Goal: Information Seeking & Learning: Learn about a topic

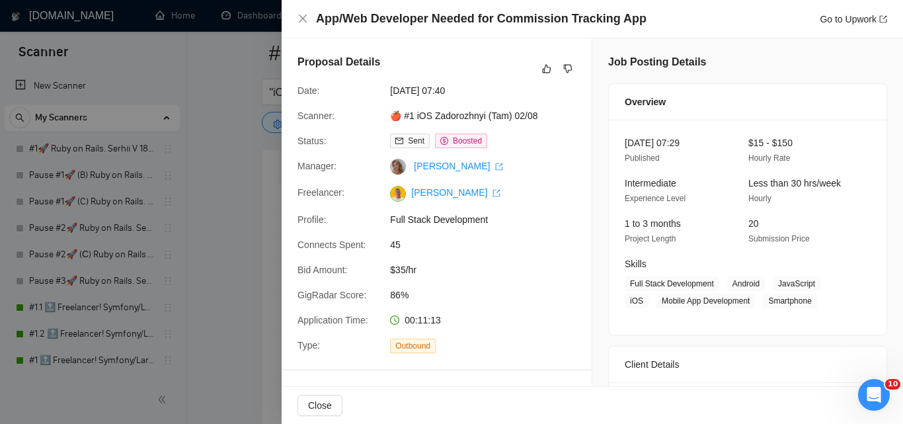
scroll to position [1874, 0]
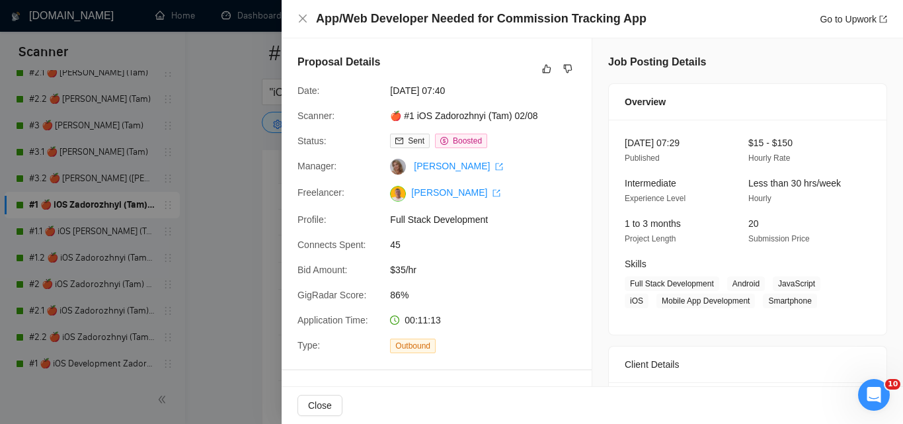
click at [232, 97] on div at bounding box center [451, 212] width 903 height 424
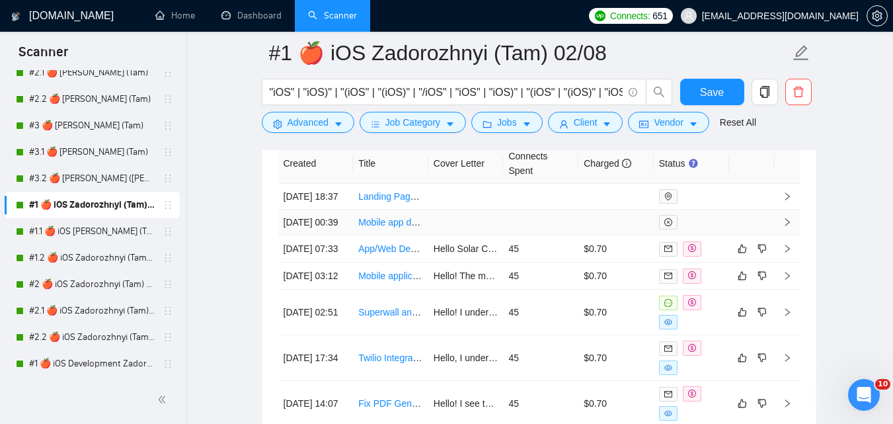
click at [410, 223] on link "Mobile app developer" at bounding box center [402, 222] width 89 height 11
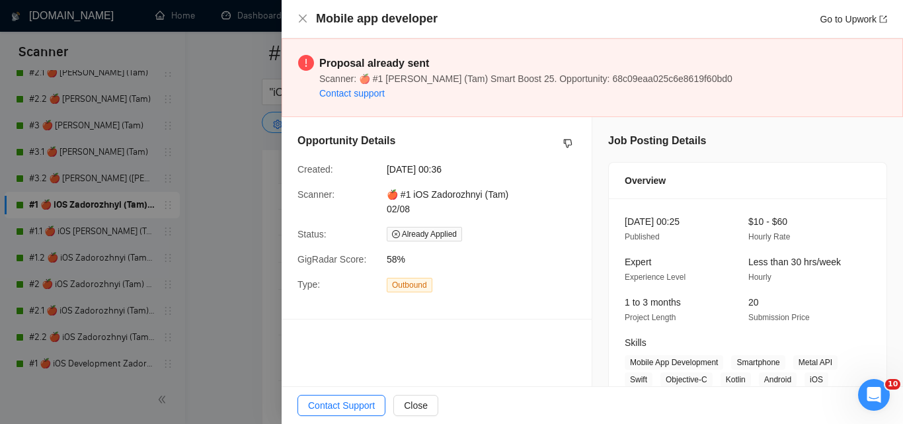
click at [204, 165] on div at bounding box center [451, 212] width 903 height 424
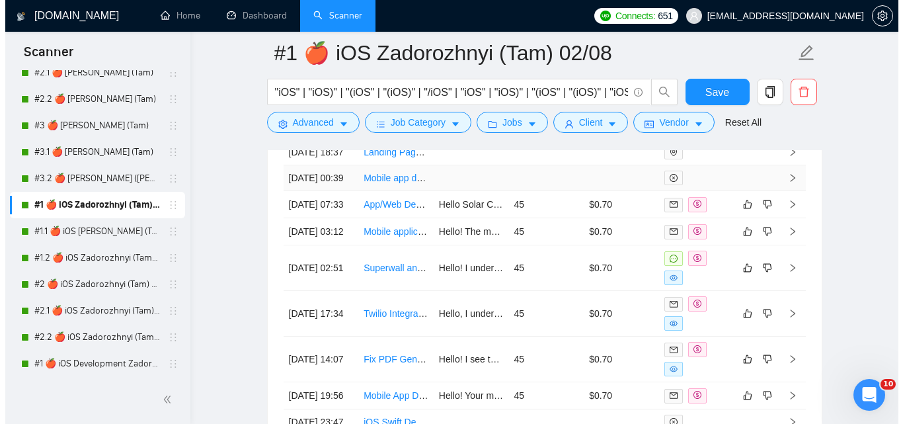
scroll to position [3503, 0]
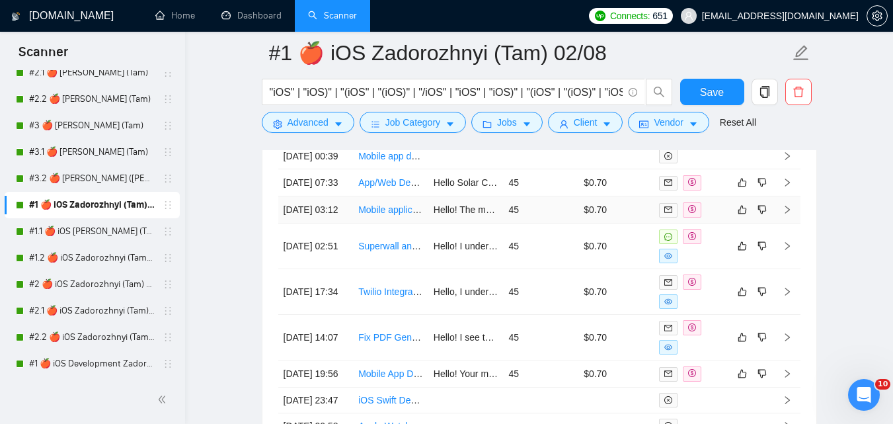
click at [396, 215] on link "Mobile application development" at bounding box center [423, 209] width 130 height 11
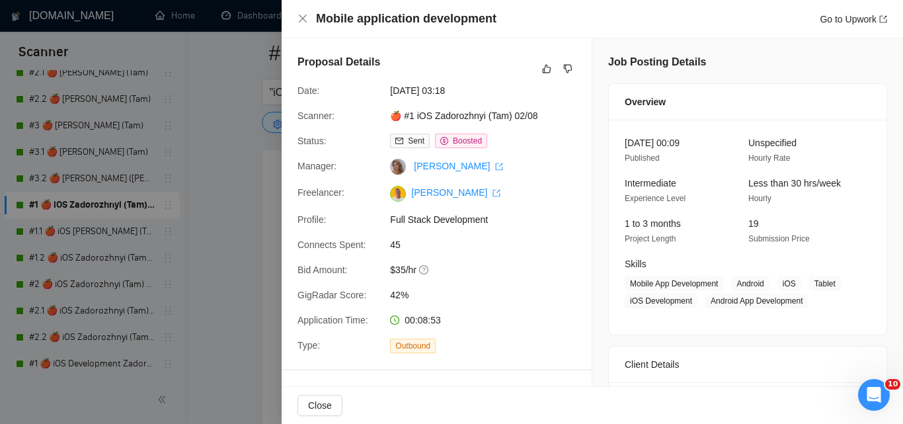
click at [257, 209] on div at bounding box center [451, 212] width 903 height 424
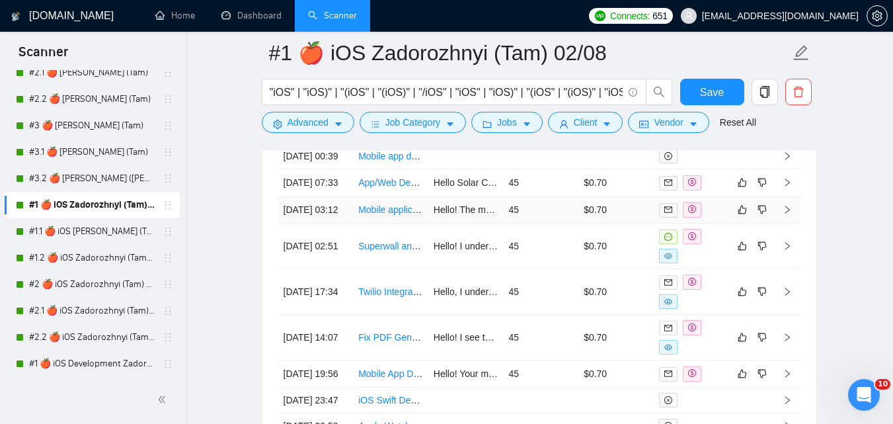
click at [383, 215] on link "Mobile application development" at bounding box center [423, 209] width 130 height 11
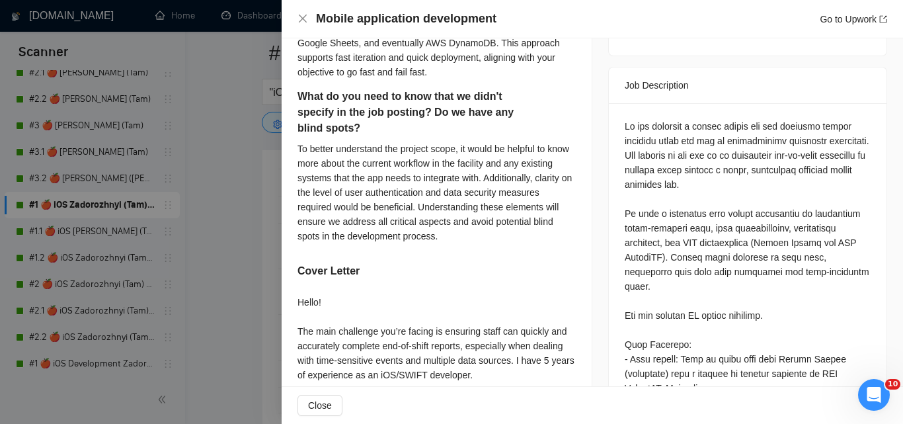
scroll to position [529, 0]
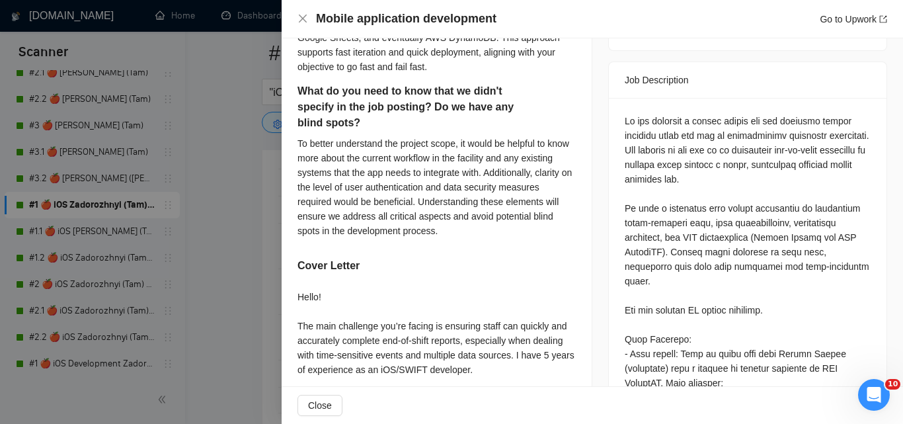
click at [232, 194] on div at bounding box center [451, 212] width 903 height 424
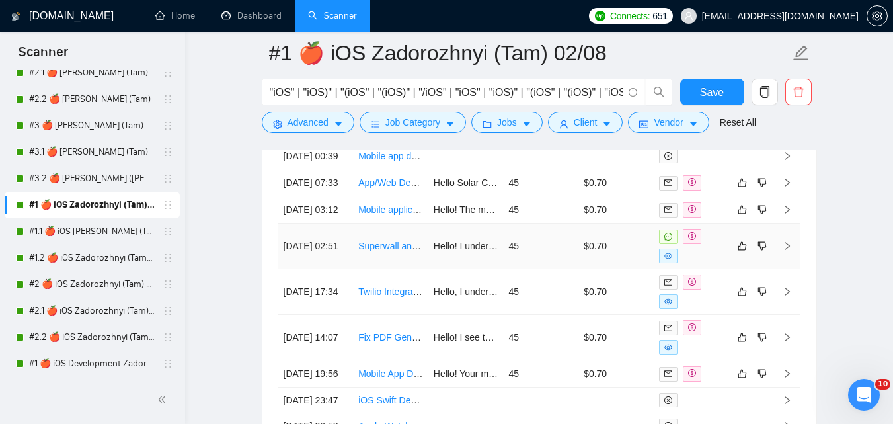
drag, startPoint x: 391, startPoint y: 287, endPoint x: 276, endPoint y: 369, distance: 141.2
click at [391, 269] on td "Superwall and iOS help" at bounding box center [390, 246] width 75 height 46
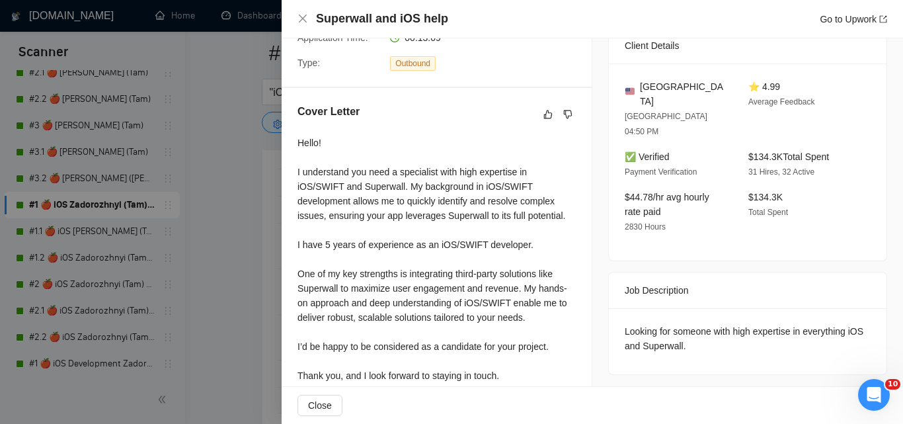
scroll to position [319, 0]
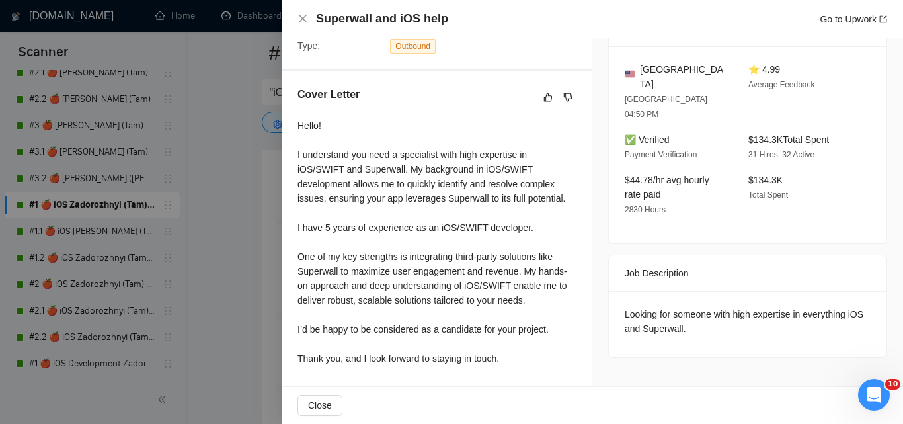
click at [246, 253] on div at bounding box center [451, 212] width 903 height 424
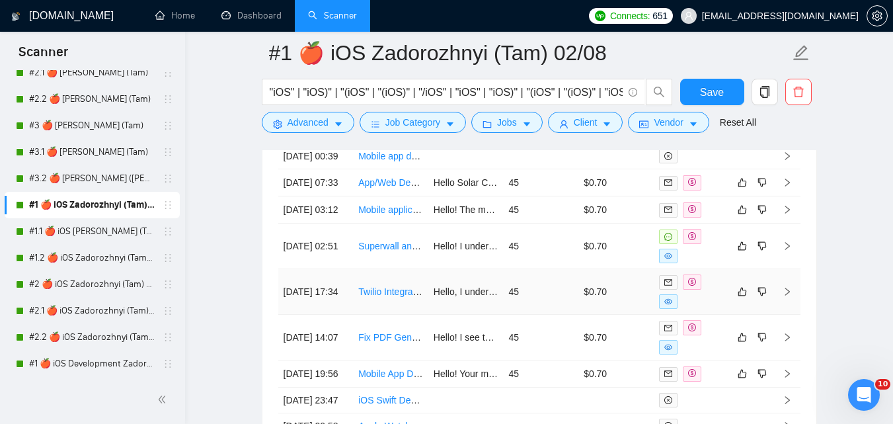
click at [390, 297] on link "Twilio Integration for iOS and Android App Relaunch" at bounding box center [464, 291] width 213 height 11
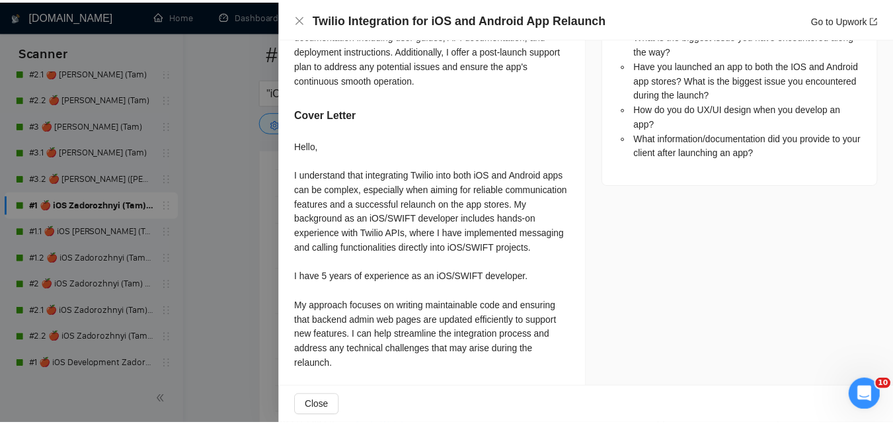
scroll to position [913, 0]
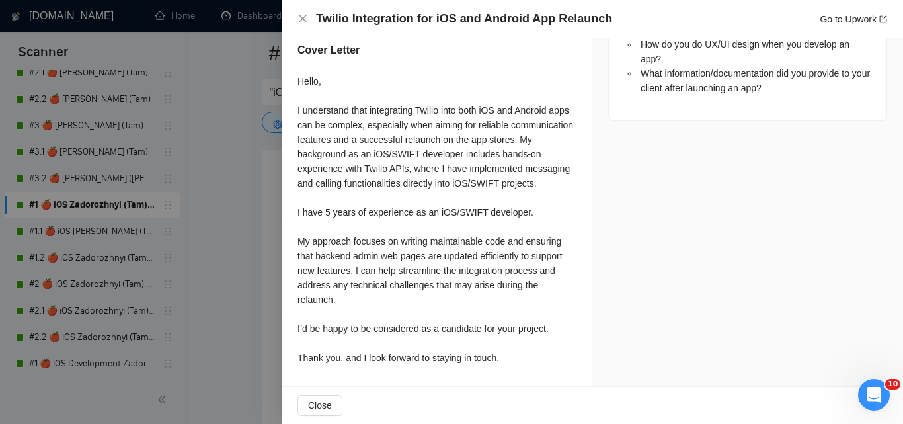
click at [223, 196] on div at bounding box center [451, 212] width 903 height 424
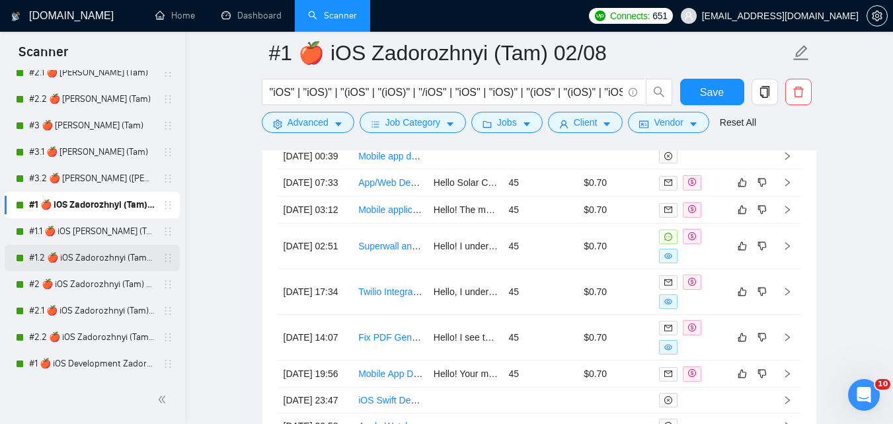
click at [102, 246] on link "#1.2 🍎 iOS Zadorozhnyi (Tam) 02/08" at bounding box center [92, 258] width 126 height 26
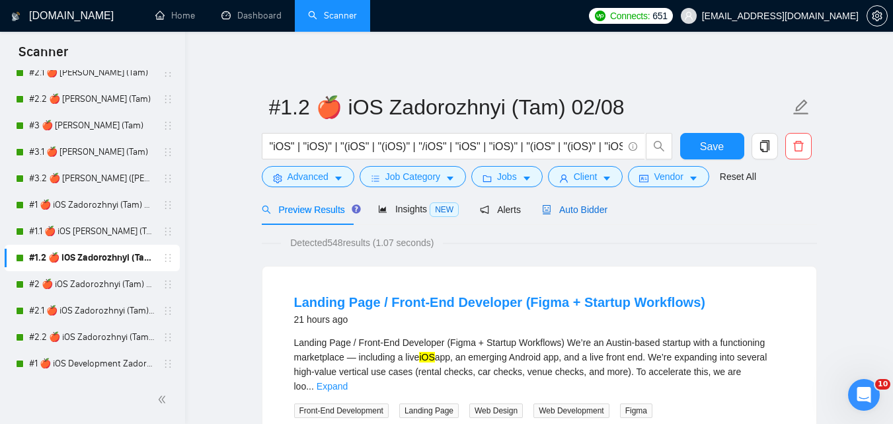
click at [564, 215] on div "Auto Bidder" at bounding box center [574, 209] width 65 height 15
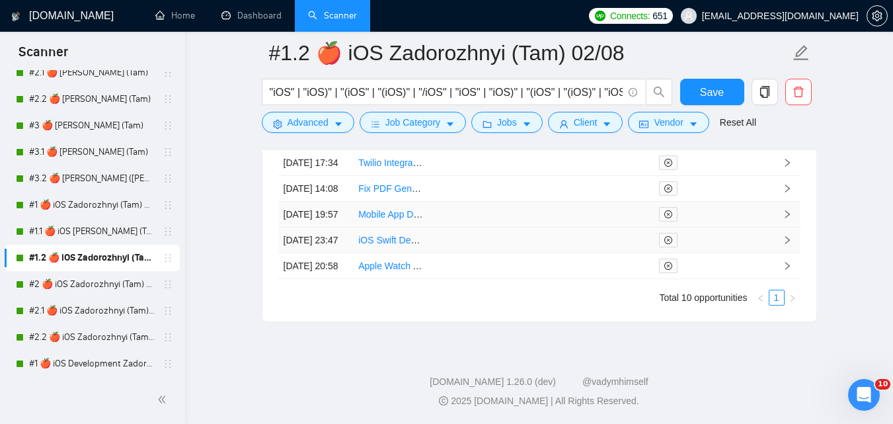
scroll to position [3723, 0]
drag, startPoint x: 81, startPoint y: 289, endPoint x: 491, endPoint y: 223, distance: 415.6
click at [81, 289] on link "#2 🍎 iOS Zadorozhnyi (Tam) 02/08" at bounding box center [92, 284] width 126 height 26
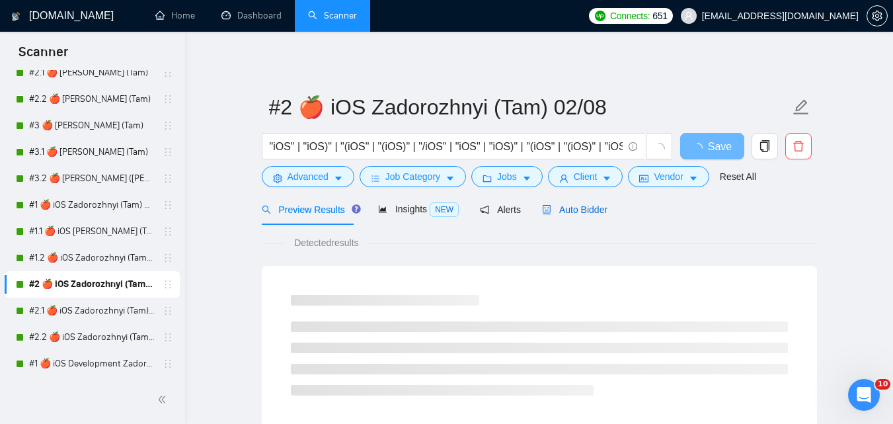
click at [578, 209] on span "Auto Bidder" at bounding box center [574, 209] width 65 height 11
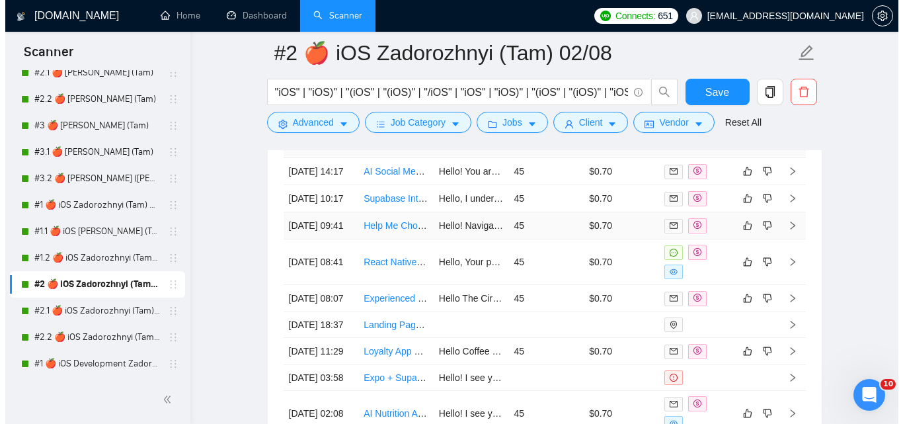
scroll to position [3370, 0]
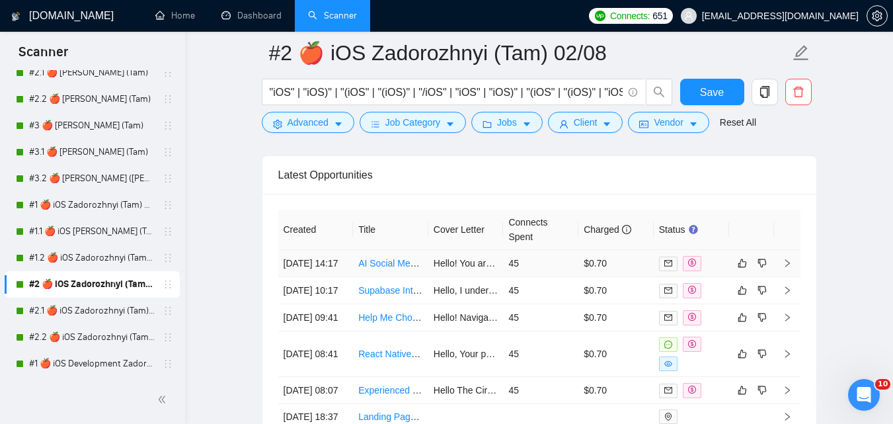
click at [395, 264] on link "AI Social Media Super App Developer Needed" at bounding box center [453, 263] width 190 height 11
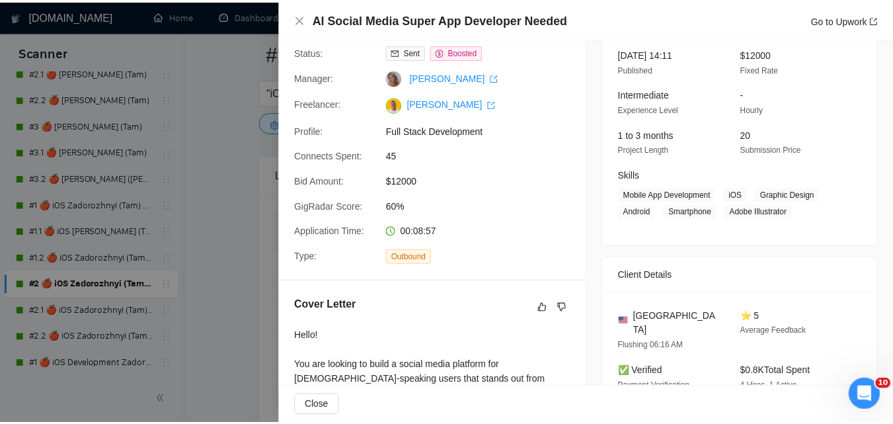
scroll to position [69, 0]
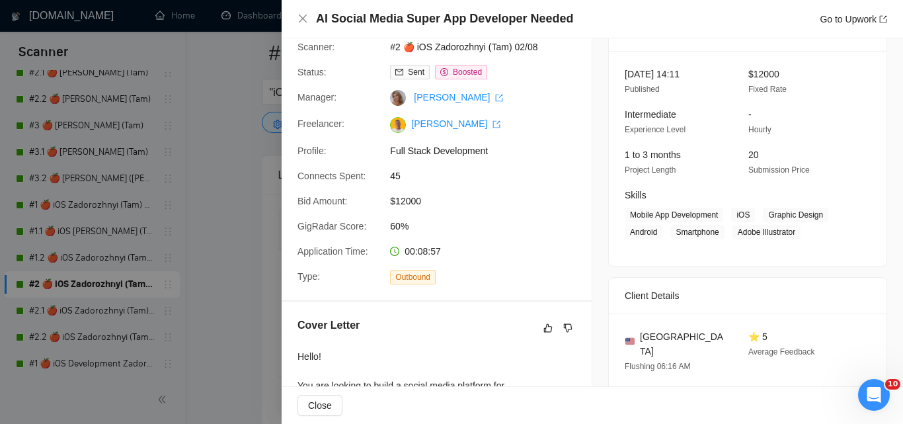
click at [260, 235] on div at bounding box center [451, 212] width 903 height 424
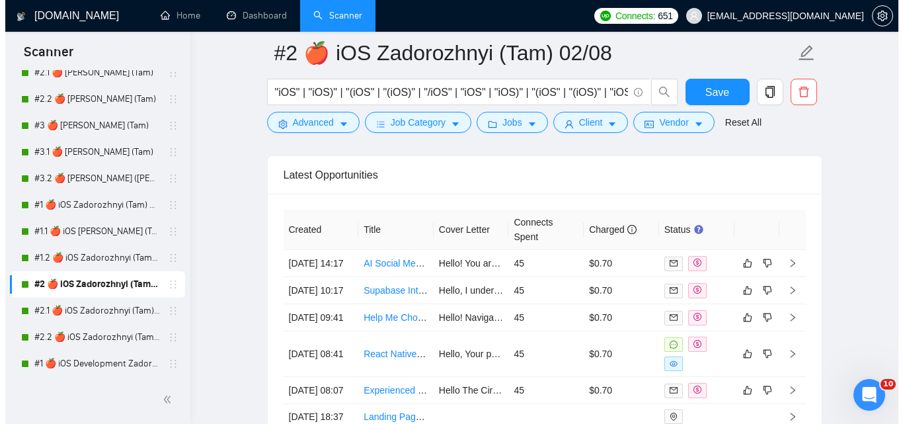
scroll to position [3436, 0]
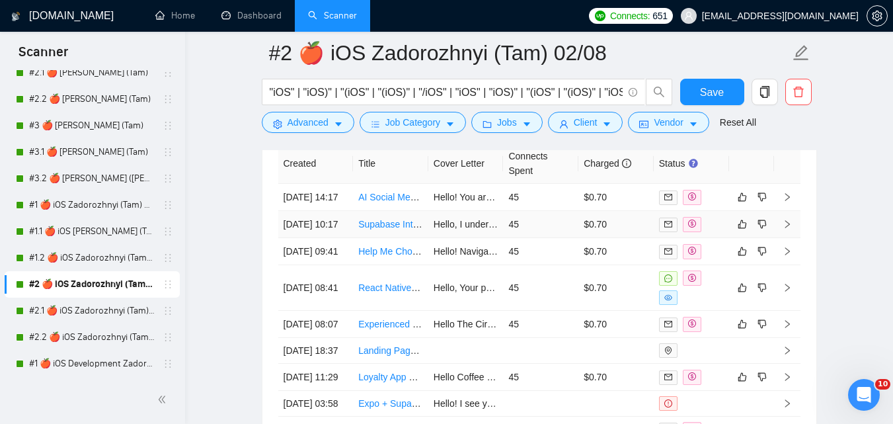
click at [383, 229] on link "Supabase Integration for Mobile App ([PERSON_NAME] Framework)" at bounding box center [500, 224] width 284 height 11
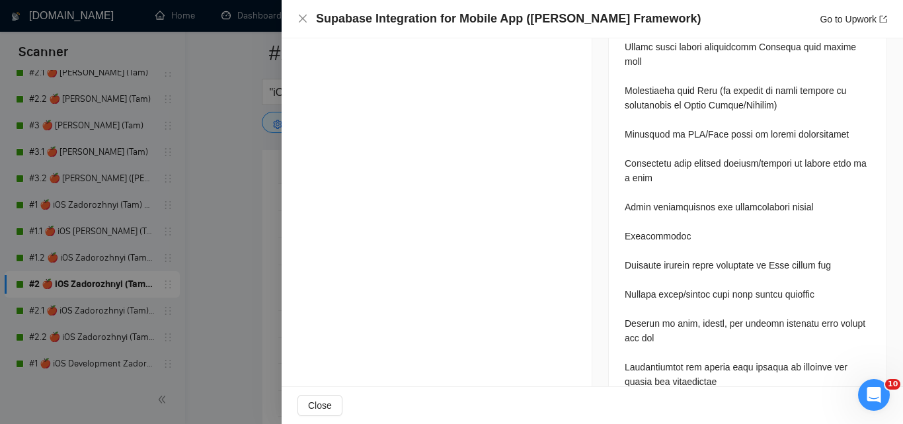
scroll to position [1060, 0]
drag, startPoint x: 198, startPoint y: 221, endPoint x: 231, endPoint y: 227, distance: 32.9
click at [198, 222] on div at bounding box center [451, 212] width 903 height 424
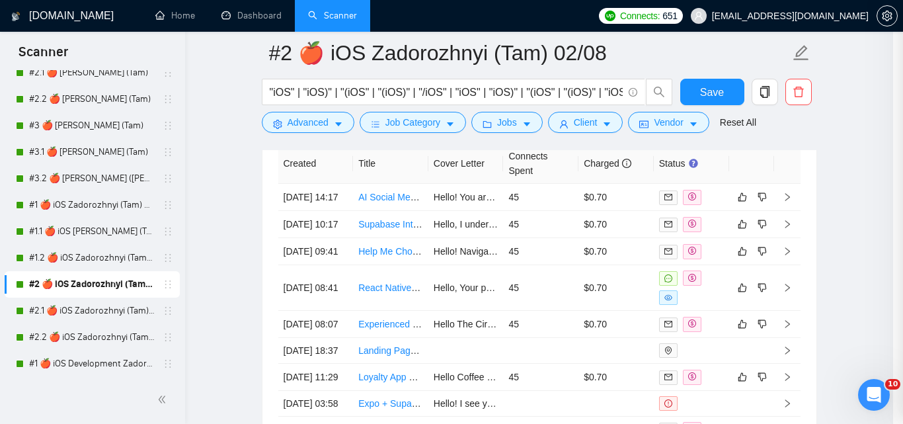
click at [231, 227] on div at bounding box center [451, 212] width 903 height 424
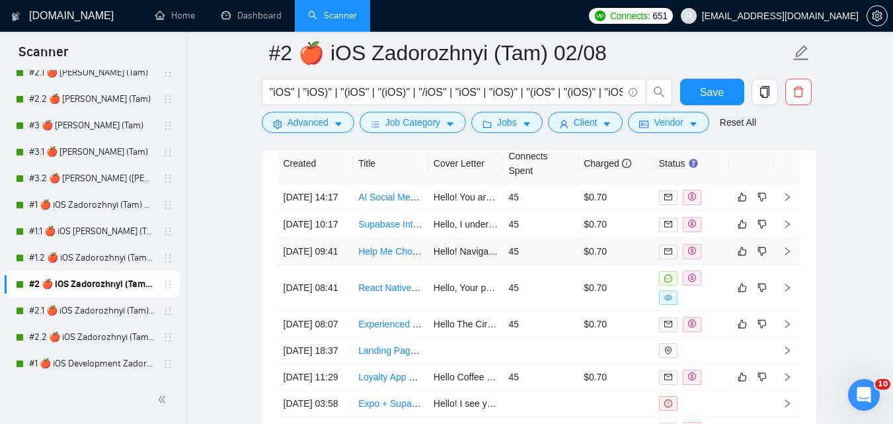
click at [389, 256] on link "Help Me Choose and Develop the Right MVP for My Startup" at bounding box center [481, 251] width 246 height 11
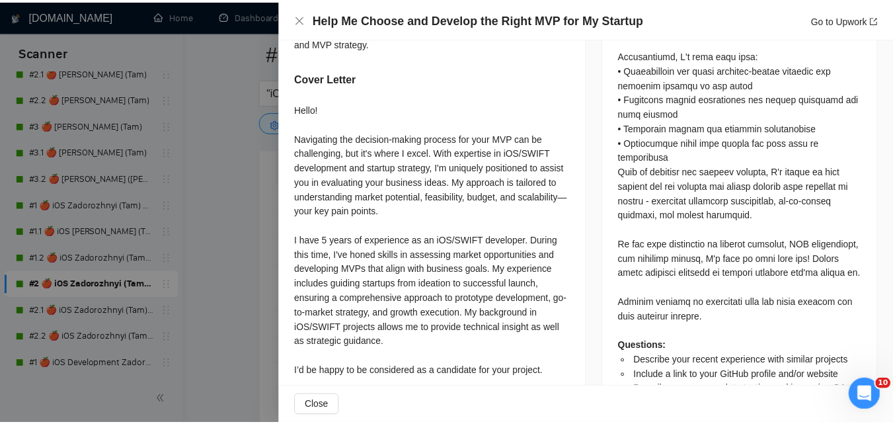
scroll to position [778, 0]
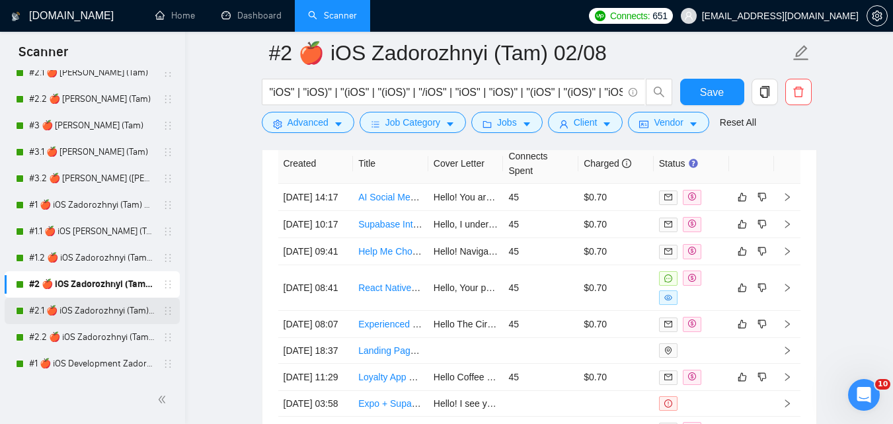
click at [125, 316] on link "#2.1 🍎 iOS Zadorozhnyi (Tam) 02/08" at bounding box center [92, 310] width 126 height 26
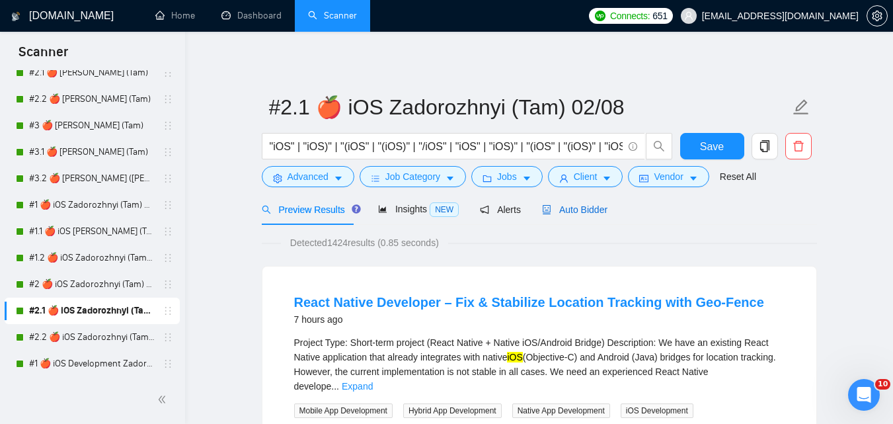
click at [582, 208] on span "Auto Bidder" at bounding box center [574, 209] width 65 height 11
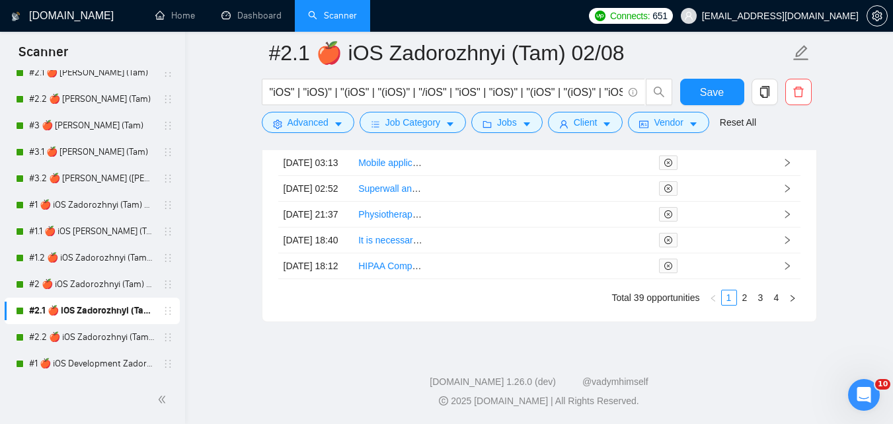
scroll to position [3701, 0]
click at [745, 305] on link "2" at bounding box center [745, 297] width 15 height 15
click at [763, 297] on link "3" at bounding box center [760, 297] width 15 height 15
click at [774, 293] on link "4" at bounding box center [776, 297] width 15 height 15
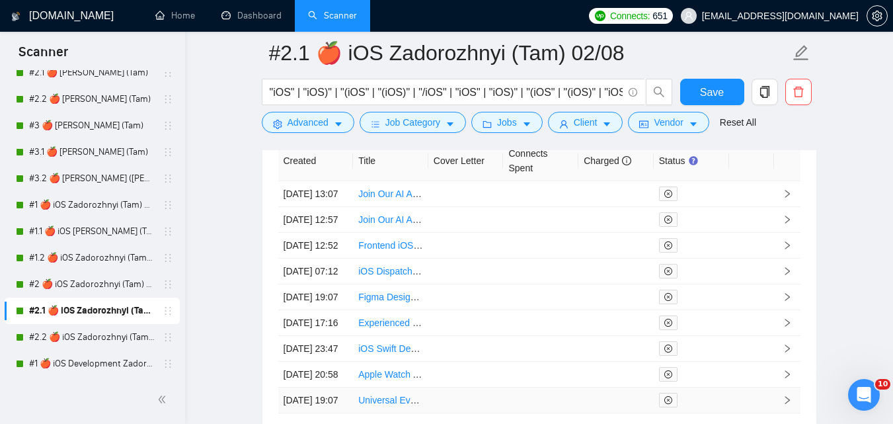
scroll to position [3241, 0]
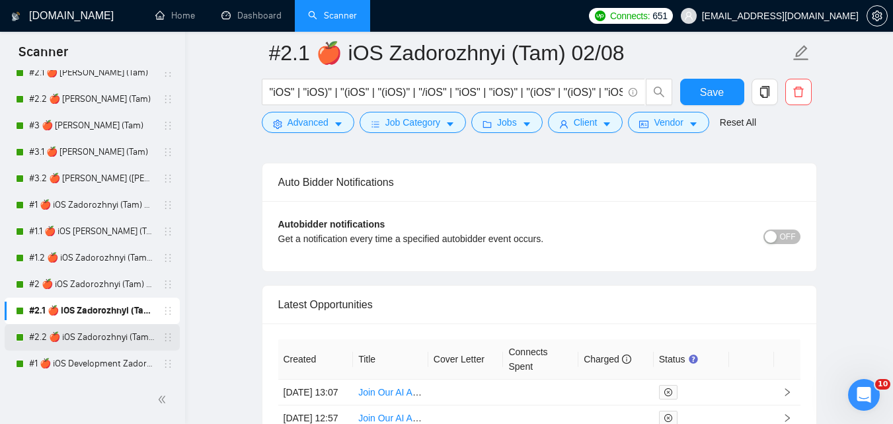
click at [87, 336] on link "#2.2 🍎 iOS Zadorozhnyi (Tam) 02/08" at bounding box center [92, 337] width 126 height 26
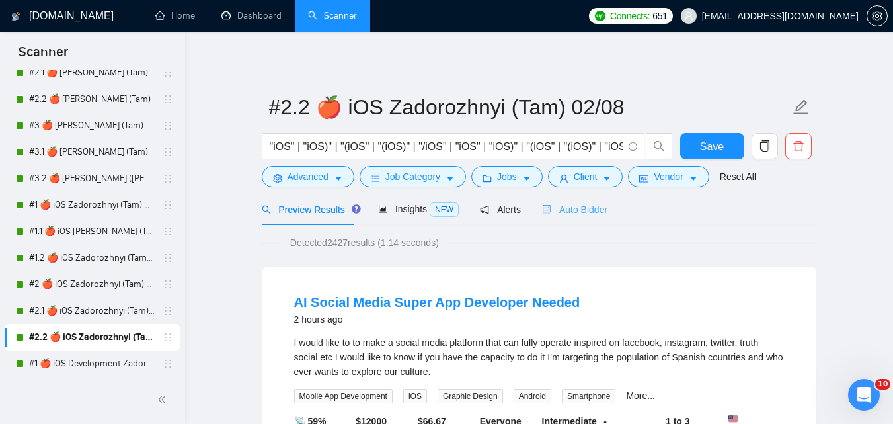
click at [573, 218] on div "Auto Bidder" at bounding box center [574, 209] width 65 height 31
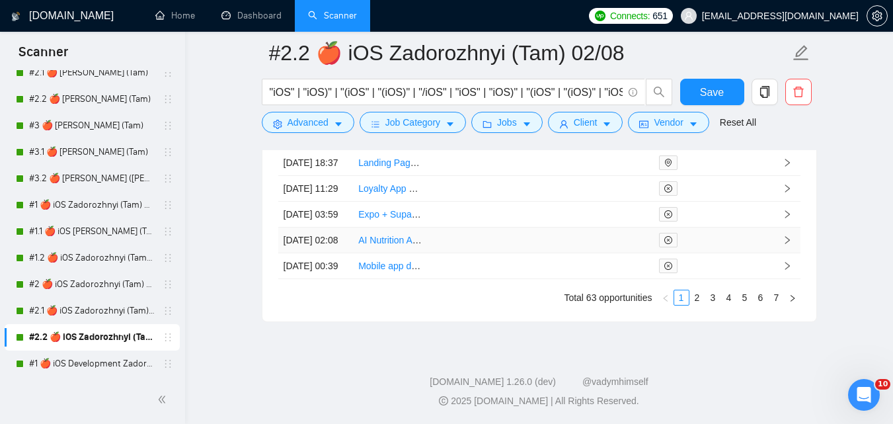
scroll to position [3744, 0]
click at [697, 297] on link "2" at bounding box center [697, 297] width 15 height 15
click at [714, 302] on link "3" at bounding box center [713, 297] width 15 height 15
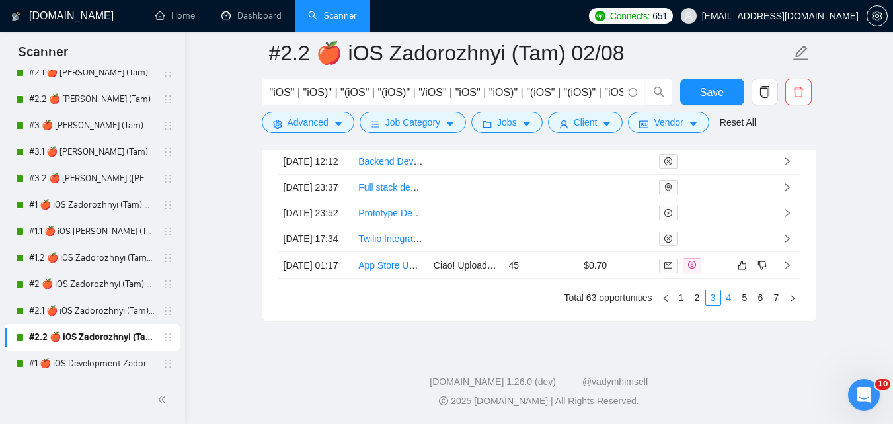
click at [734, 300] on link "4" at bounding box center [729, 297] width 15 height 15
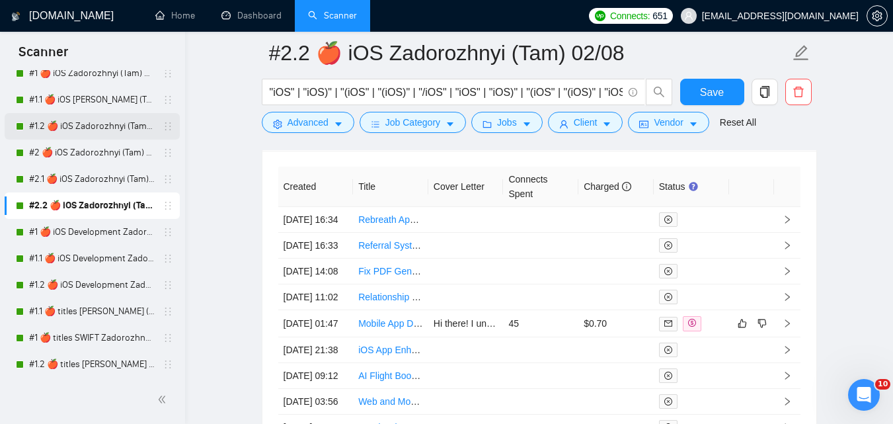
scroll to position [2006, 0]
click at [93, 229] on link "#1 🍎 iOS Development Zadorozhnyi (Tam) 02/08" at bounding box center [92, 231] width 126 height 26
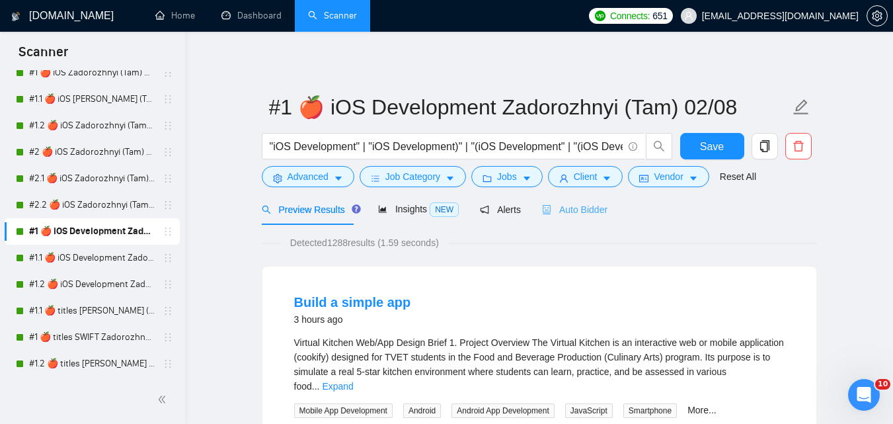
click at [593, 222] on div "Auto Bidder" at bounding box center [574, 209] width 65 height 31
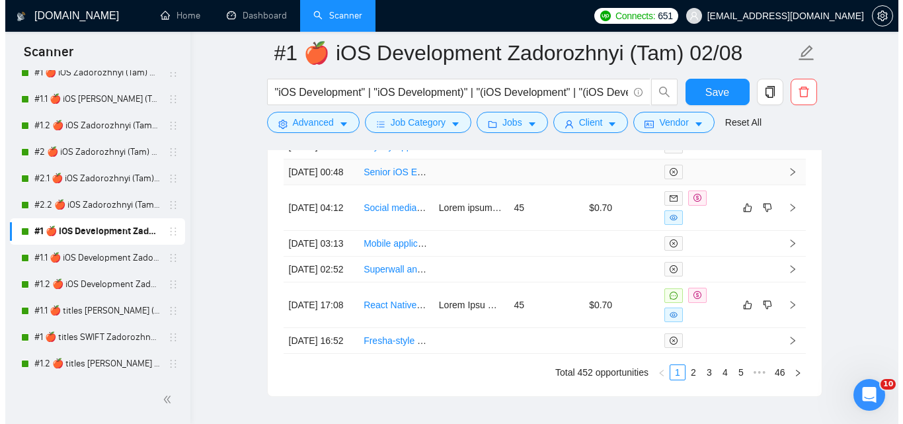
scroll to position [3569, 0]
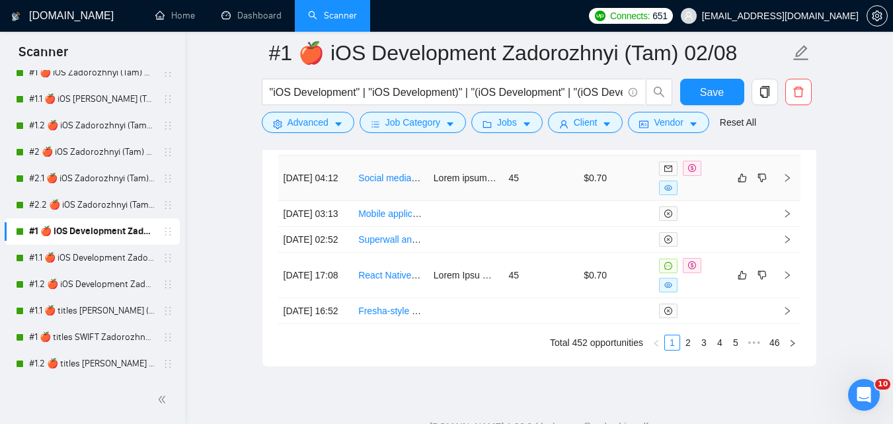
click at [401, 183] on link "Social media application development" at bounding box center [435, 177] width 155 height 11
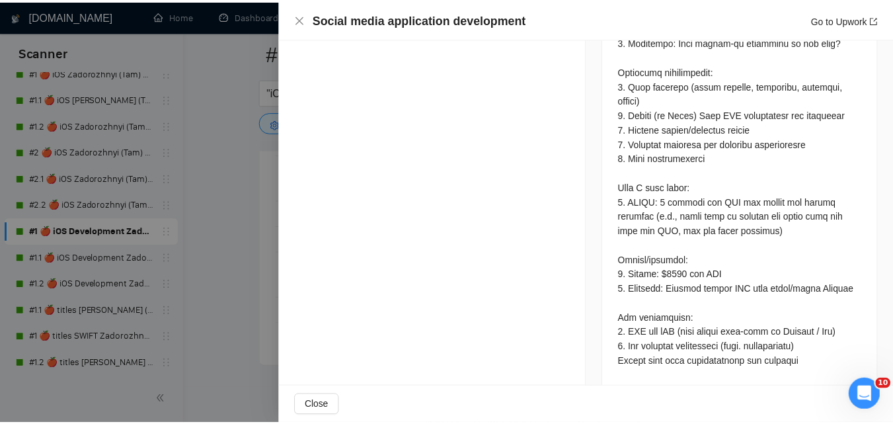
scroll to position [1133, 0]
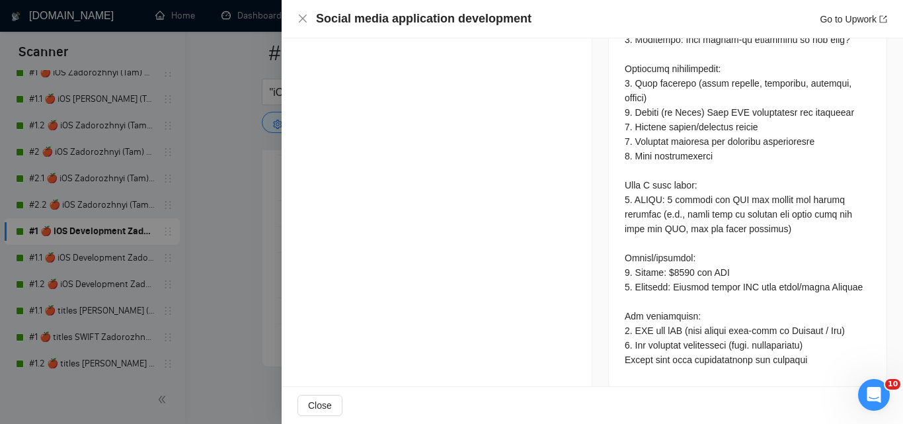
click at [230, 228] on div at bounding box center [451, 212] width 903 height 424
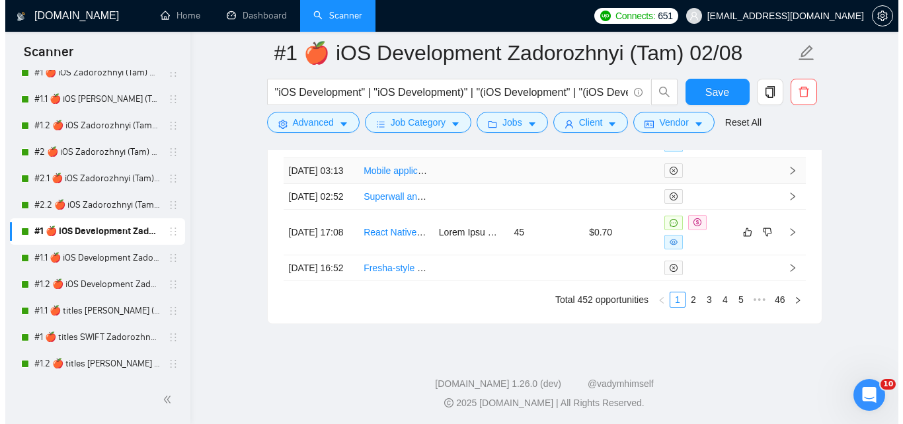
scroll to position [3635, 0]
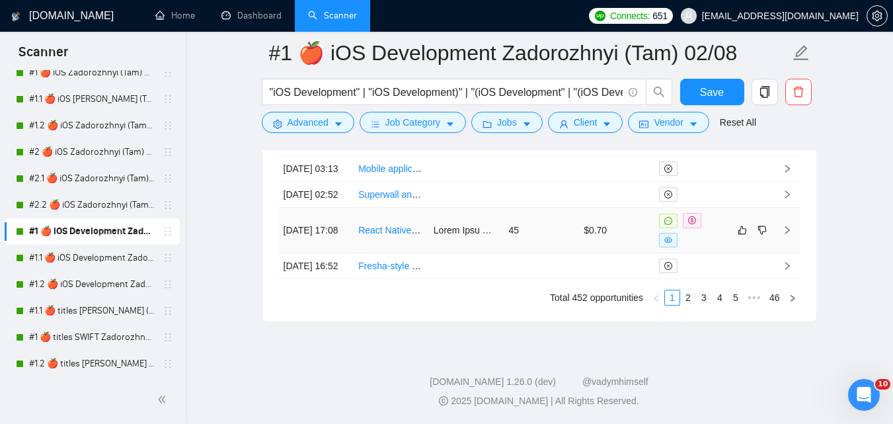
click at [402, 235] on link "React Native/Expo iOS Delivery, 2 Week Contract" at bounding box center [460, 230] width 204 height 11
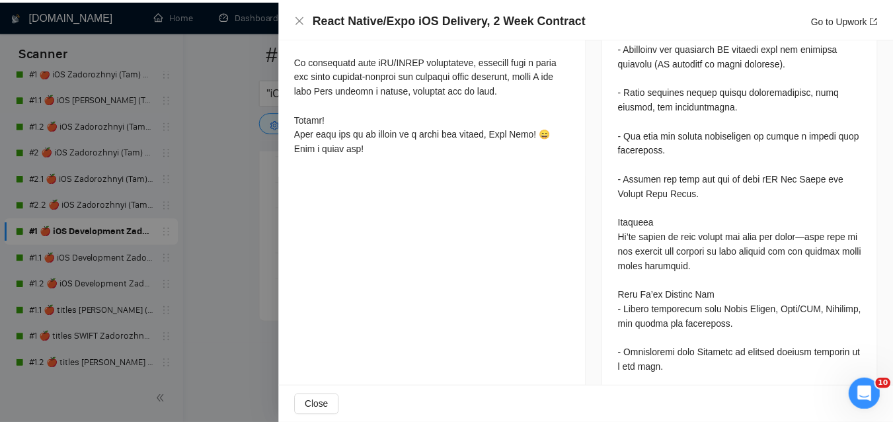
scroll to position [716, 0]
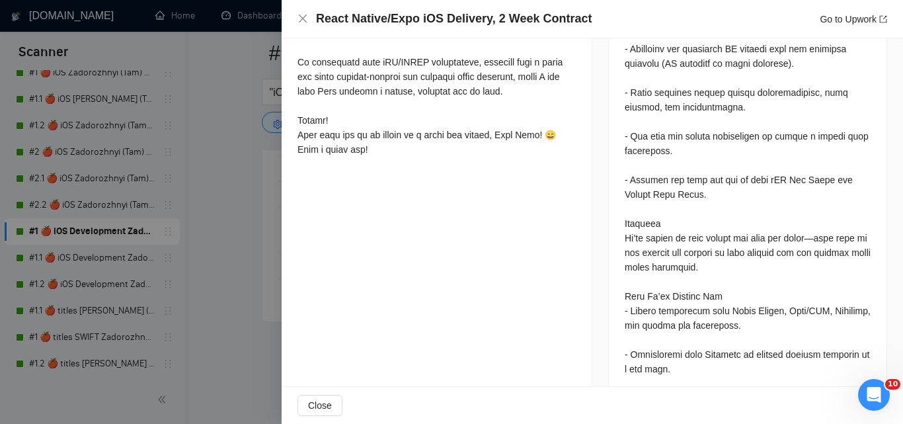
click at [248, 244] on div at bounding box center [451, 212] width 903 height 424
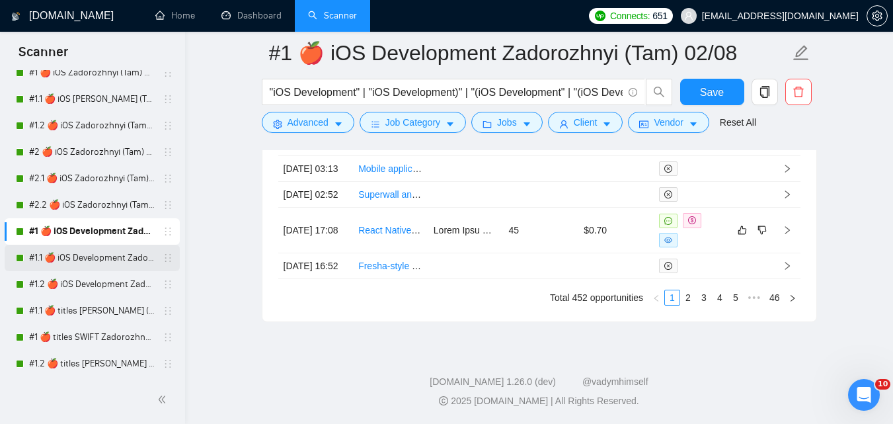
click at [100, 266] on link "#1.1 🍎 iOS Development Zadorozhnyi (Tam) 02/08" at bounding box center [92, 258] width 126 height 26
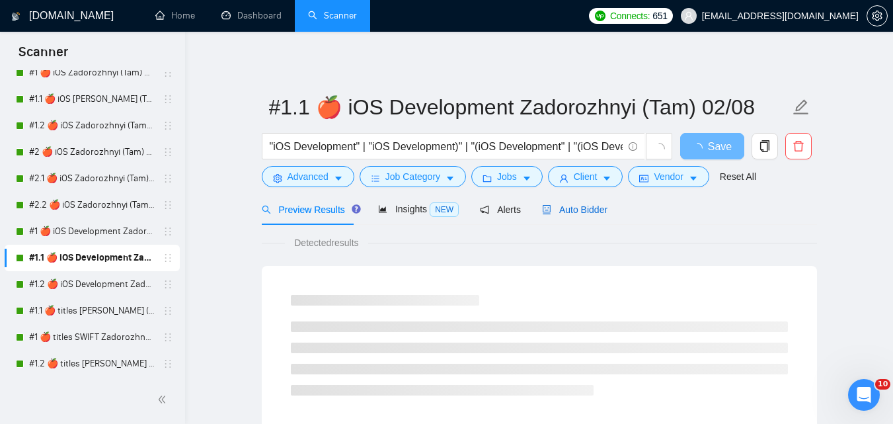
click at [572, 202] on div "Auto Bidder" at bounding box center [574, 209] width 65 height 15
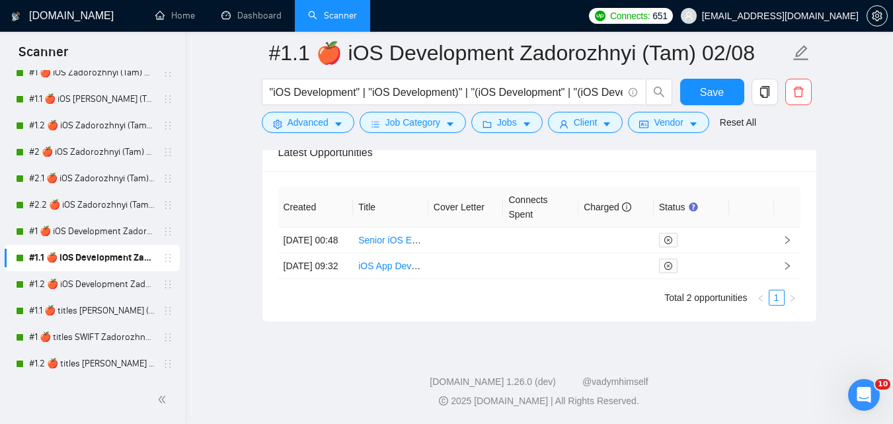
scroll to position [3375, 0]
click at [89, 282] on link "#1.2 🍎 iOS Development Zadorozhnyi (Tam) 02/08" at bounding box center [92, 284] width 126 height 26
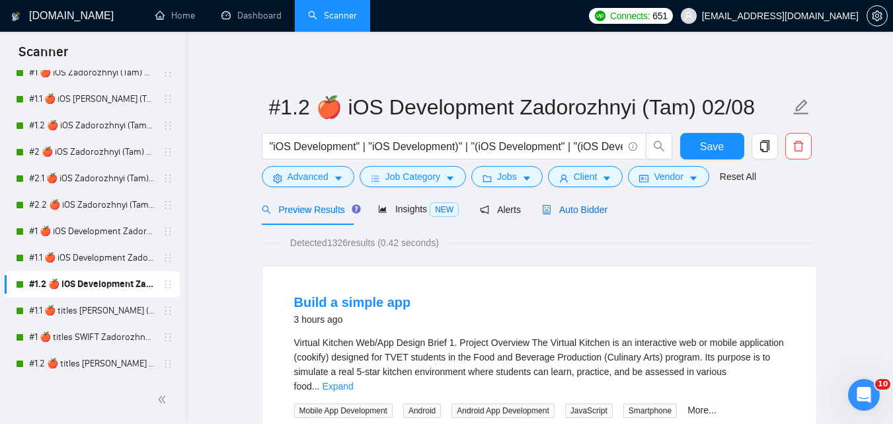
click at [594, 212] on span "Auto Bidder" at bounding box center [574, 209] width 65 height 11
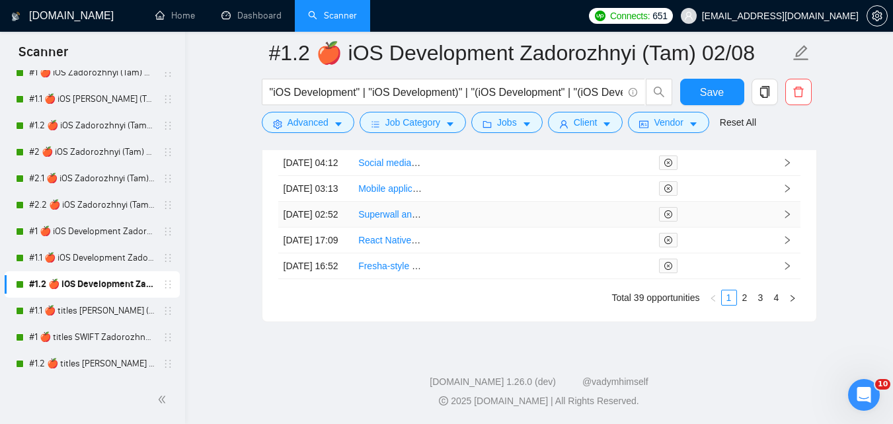
scroll to position [3697, 0]
click at [745, 294] on link "2" at bounding box center [745, 297] width 15 height 15
click at [759, 295] on link "3" at bounding box center [760, 297] width 15 height 15
click at [774, 296] on link "4" at bounding box center [776, 297] width 15 height 15
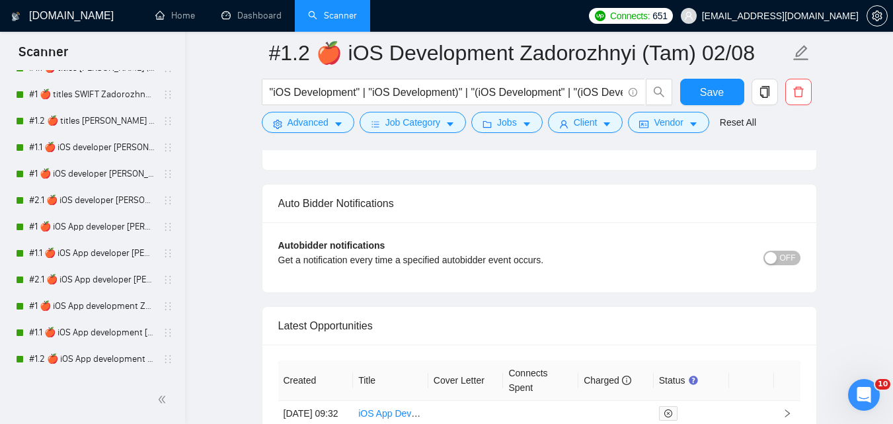
scroll to position [2270, 0]
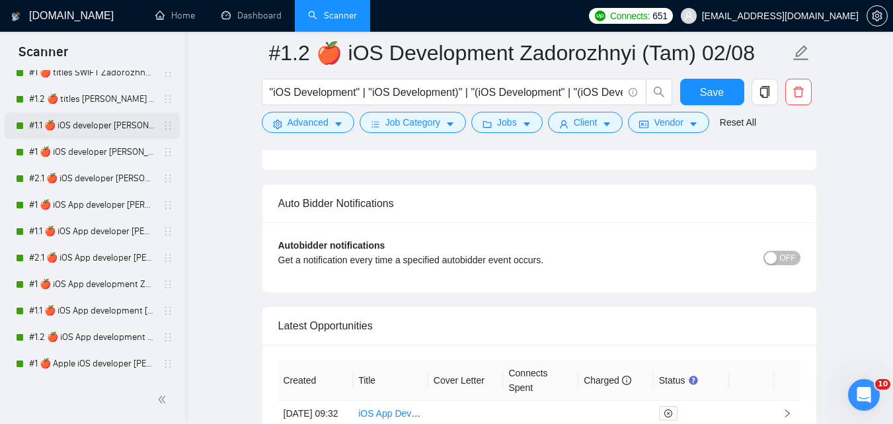
click at [94, 124] on link "#1.1 🍎 iOS developer [PERSON_NAME] (Tam) 07/03 Profile Changed" at bounding box center [92, 125] width 126 height 26
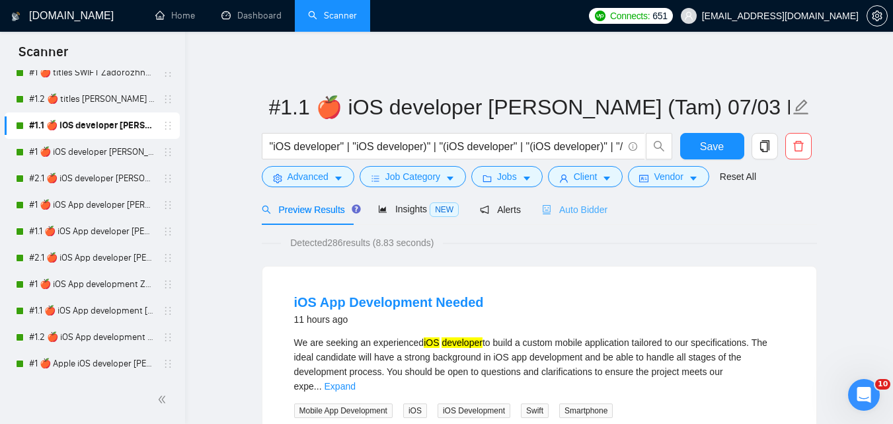
click at [557, 218] on div "Auto Bidder" at bounding box center [574, 209] width 65 height 31
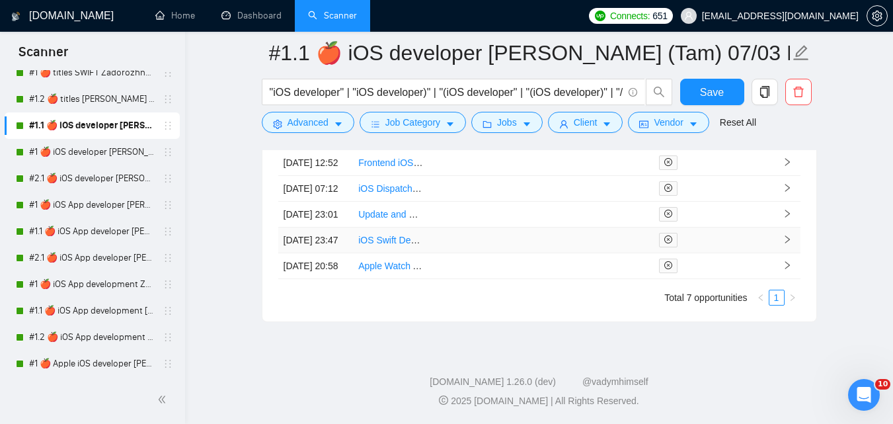
scroll to position [3508, 0]
click at [104, 161] on link "#1 🍎 iOS developer [PERSON_NAME] (Tam) 07/03 Profile Changed" at bounding box center [92, 152] width 126 height 26
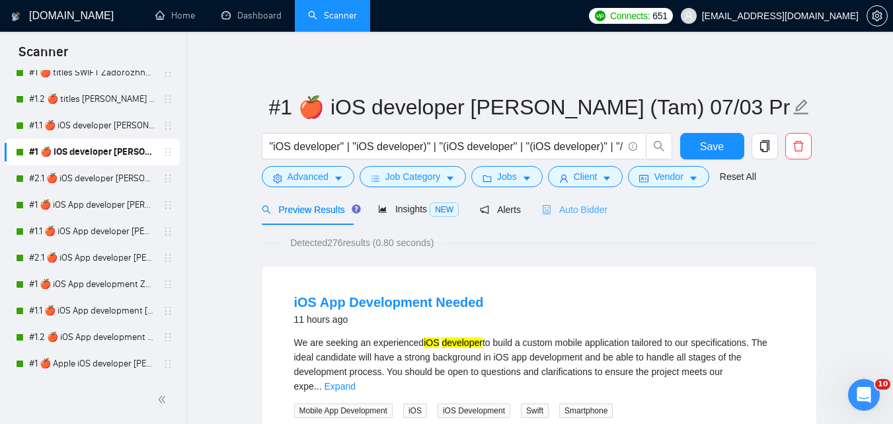
click at [578, 219] on div "Auto Bidder" at bounding box center [574, 209] width 65 height 31
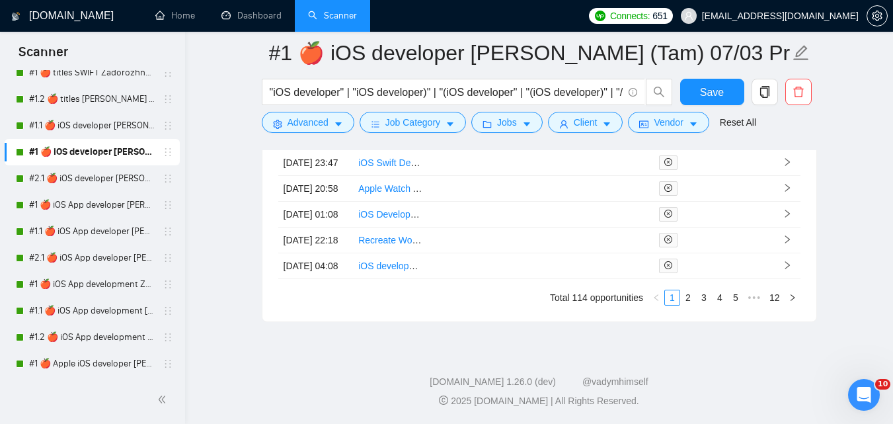
scroll to position [3629, 0]
click at [689, 299] on link "2" at bounding box center [688, 297] width 15 height 15
click at [73, 184] on link "#2.1 🍎 iOS developer [PERSON_NAME] (Tam) 07/03 Profile Changed" at bounding box center [92, 178] width 126 height 26
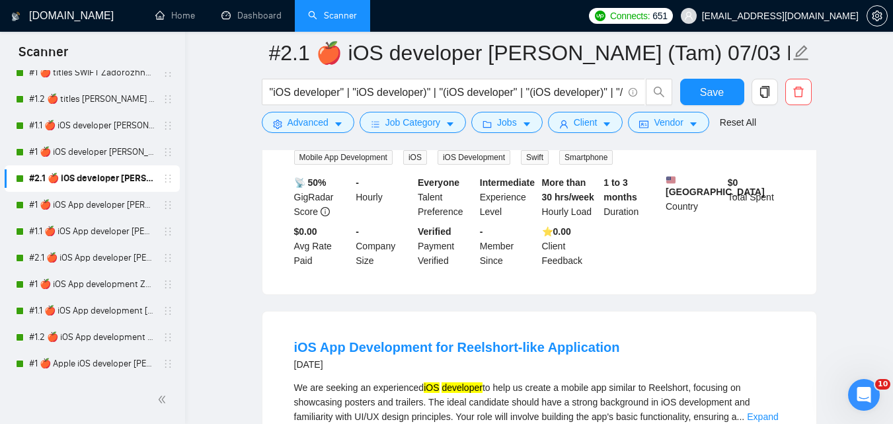
scroll to position [67, 0]
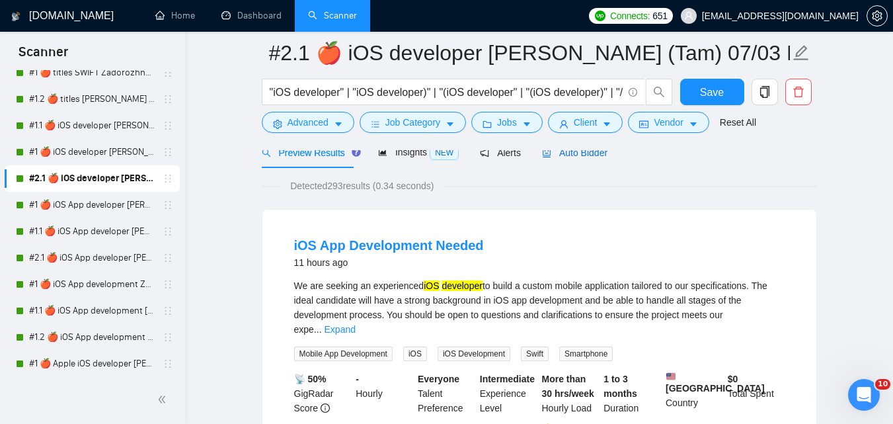
click at [580, 151] on span "Auto Bidder" at bounding box center [574, 152] width 65 height 11
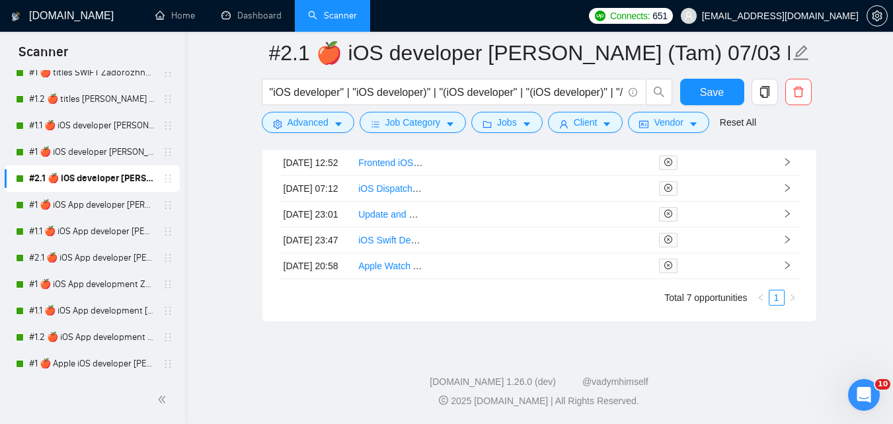
scroll to position [3508, 0]
click at [112, 201] on link "#1 🍎 iOS App developer [PERSON_NAME] ([GEOGRAPHIC_DATA]) 07/03 Profile Changed" at bounding box center [92, 205] width 126 height 26
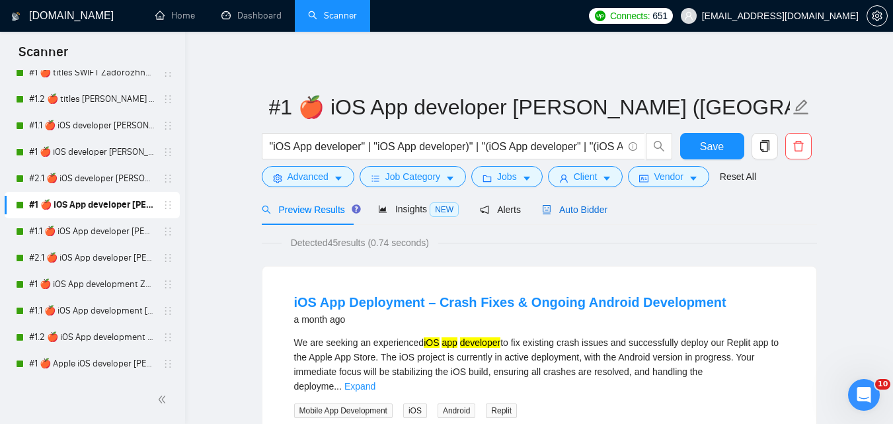
click at [576, 208] on span "Auto Bidder" at bounding box center [574, 209] width 65 height 11
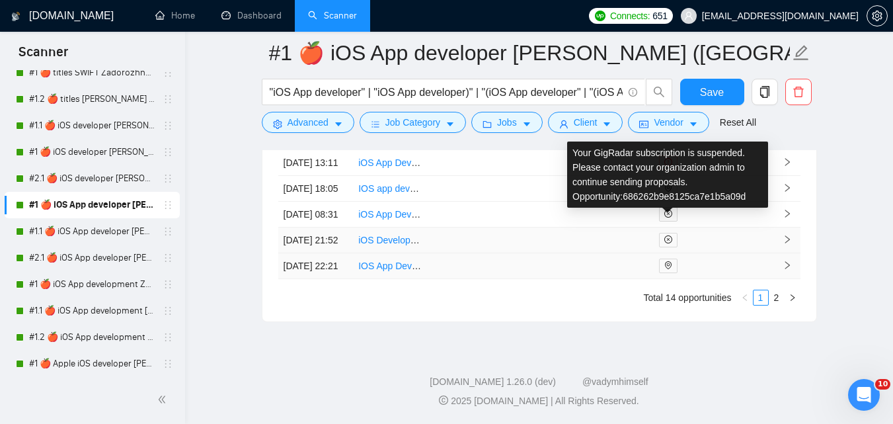
scroll to position [3590, 0]
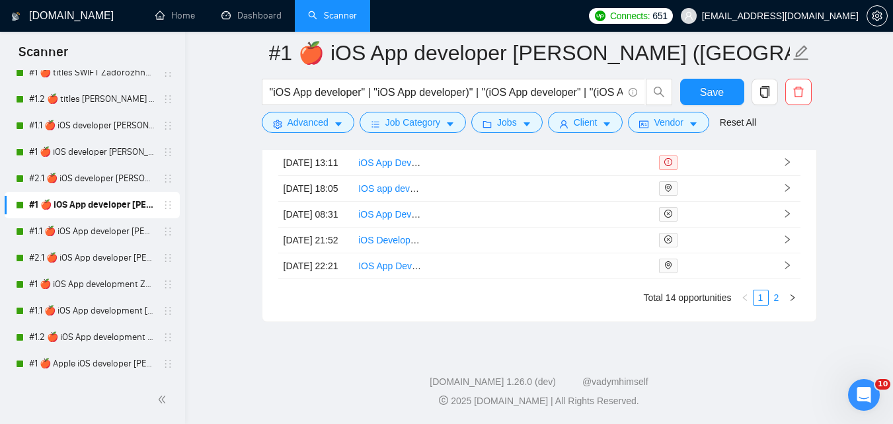
click at [777, 300] on link "2" at bounding box center [776, 297] width 15 height 15
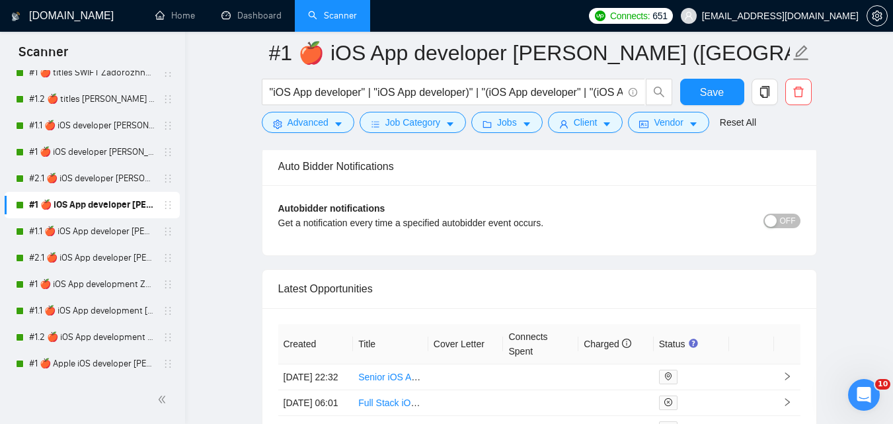
scroll to position [3084, 0]
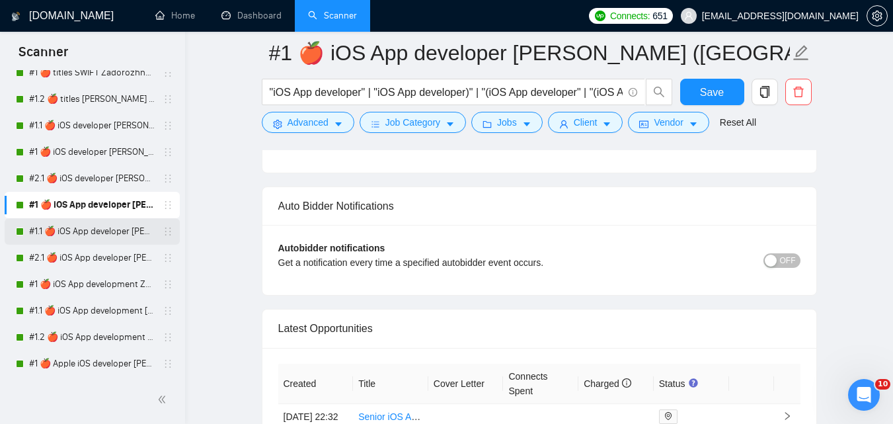
click at [75, 231] on link "#1.1 🍎 iOS App developer [PERSON_NAME] (Tam) 07/03 Profile Changed" at bounding box center [92, 231] width 126 height 26
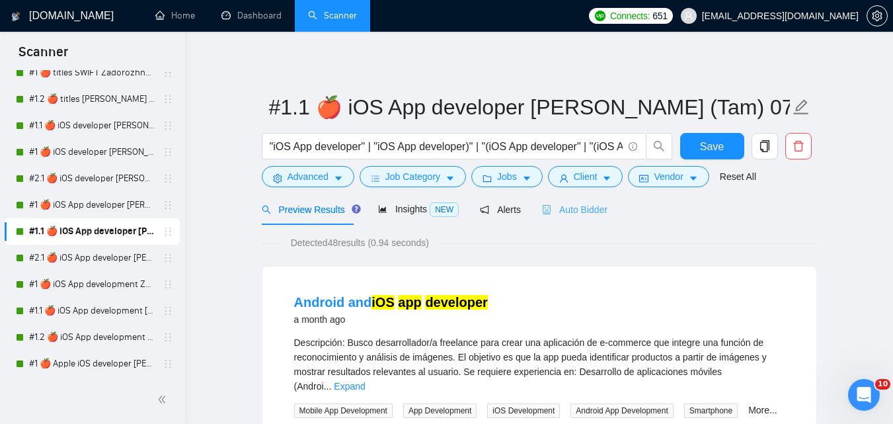
click at [574, 219] on div "Auto Bidder" at bounding box center [574, 209] width 65 height 31
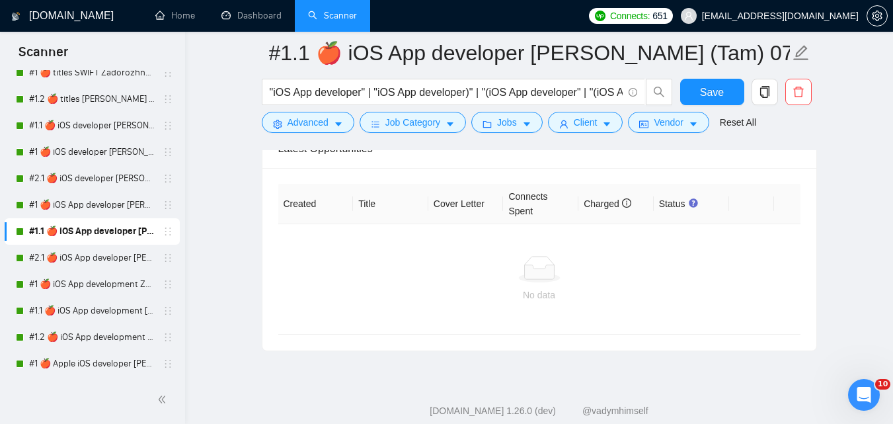
scroll to position [3304, 0]
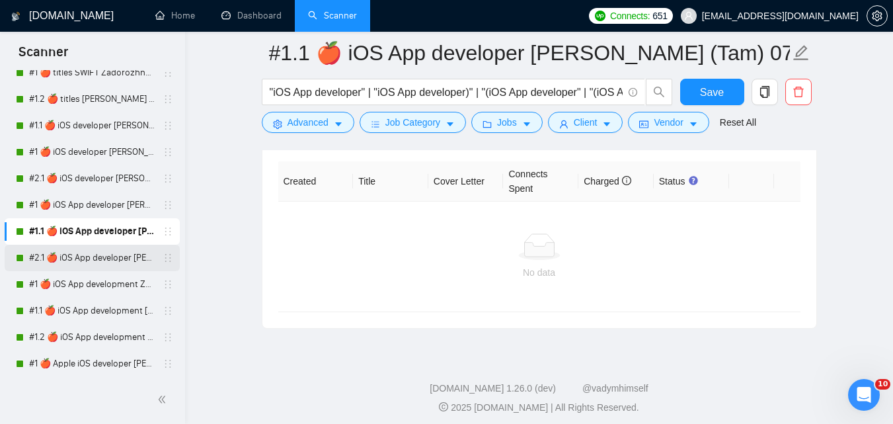
drag, startPoint x: 80, startPoint y: 270, endPoint x: 91, endPoint y: 266, distance: 11.3
click at [81, 270] on link "#2.1 🍎 iOS App developer [PERSON_NAME] (Tam) 07/03 Profile Changed" at bounding box center [92, 258] width 126 height 26
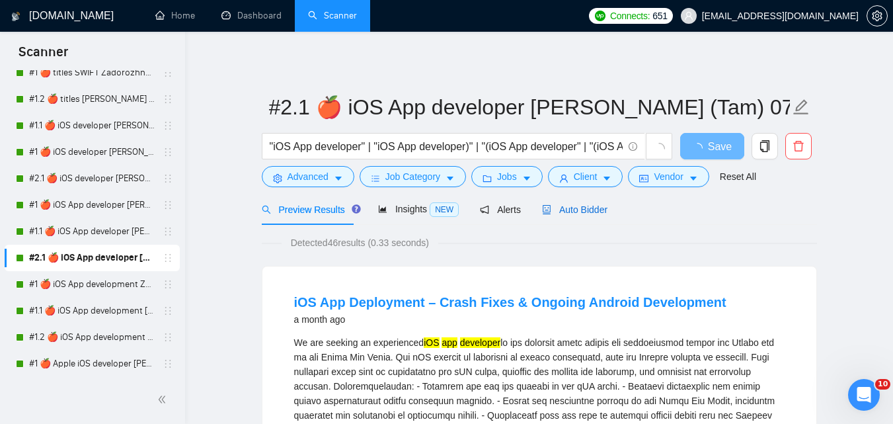
click at [586, 211] on span "Auto Bidder" at bounding box center [574, 209] width 65 height 11
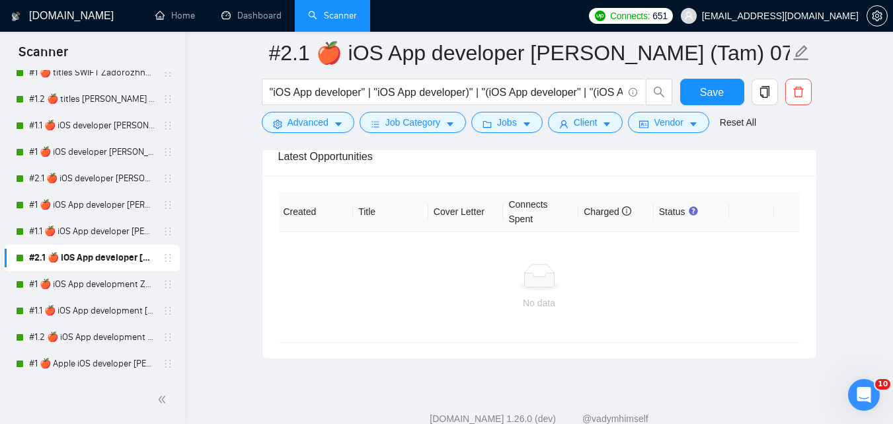
scroll to position [3271, 0]
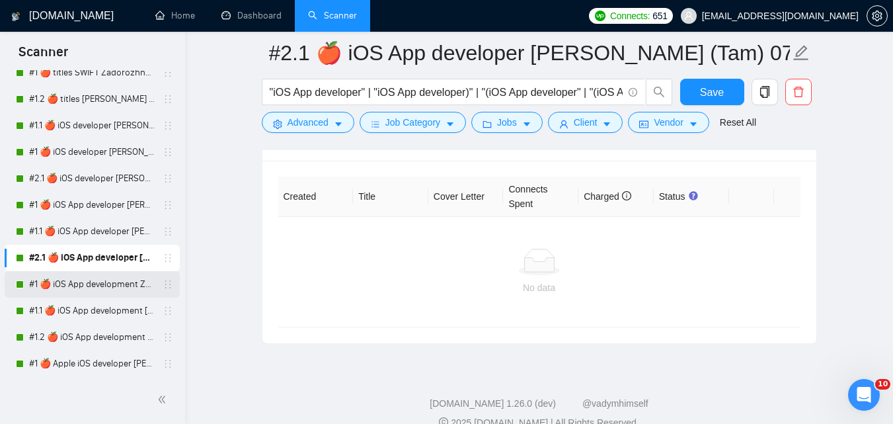
click at [91, 284] on link "#1 🍎 iOS App development Zadorozhnyi (Tam) 07/03 Profile Changed" at bounding box center [92, 284] width 126 height 26
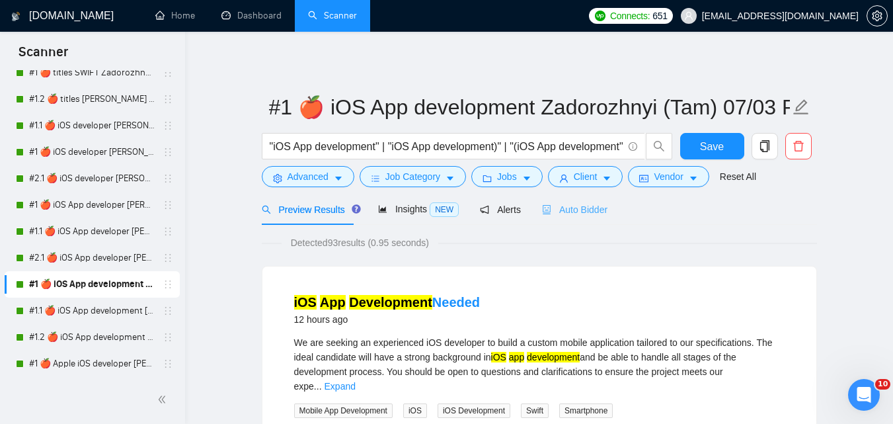
drag, startPoint x: 578, startPoint y: 219, endPoint x: 567, endPoint y: 211, distance: 13.8
click at [578, 219] on div "Auto Bidder" at bounding box center [574, 209] width 65 height 31
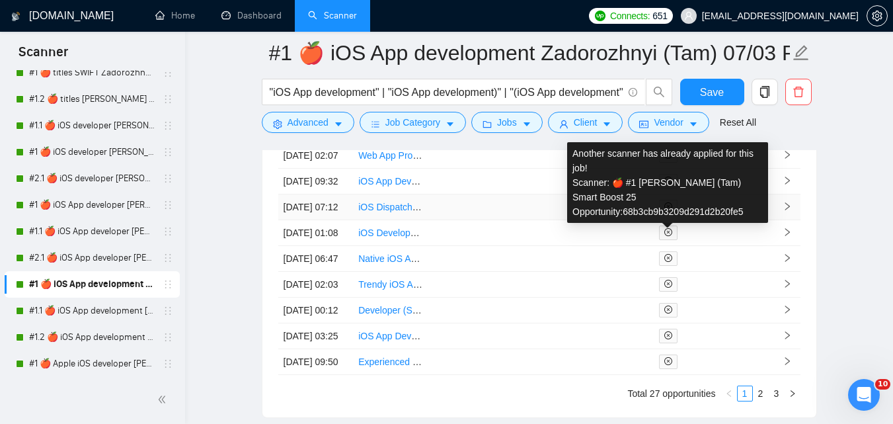
scroll to position [3590, 0]
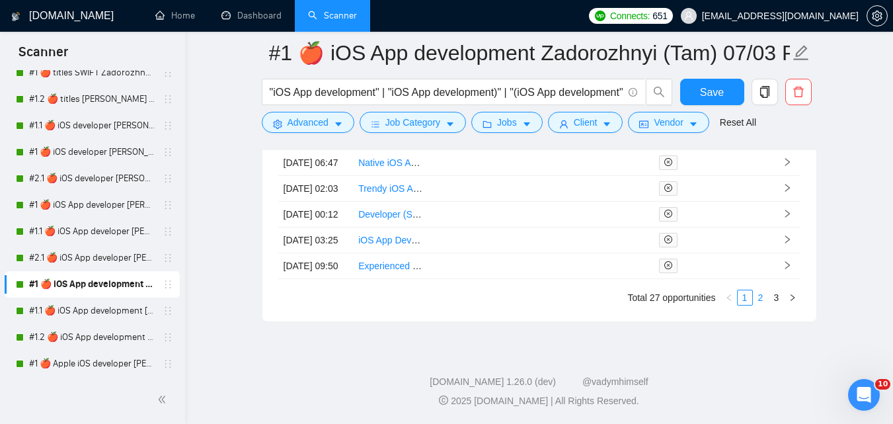
click at [762, 296] on link "2" at bounding box center [760, 297] width 15 height 15
click at [97, 311] on link "#1.1 🍎 iOS App development [PERSON_NAME] (Tam) 07/03 Profile Changed" at bounding box center [92, 310] width 126 height 26
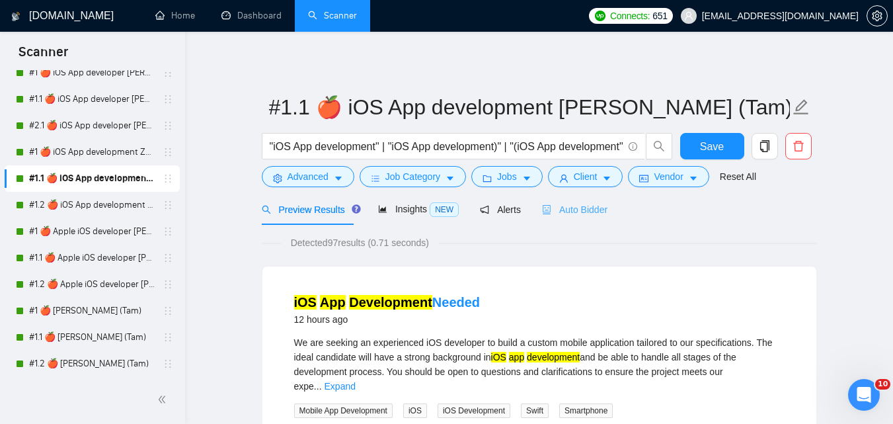
click at [582, 219] on div "Auto Bidder" at bounding box center [574, 209] width 65 height 31
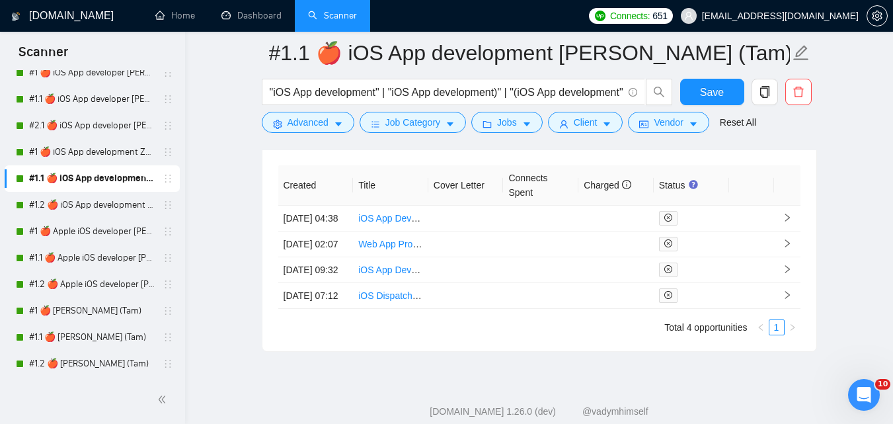
scroll to position [3321, 0]
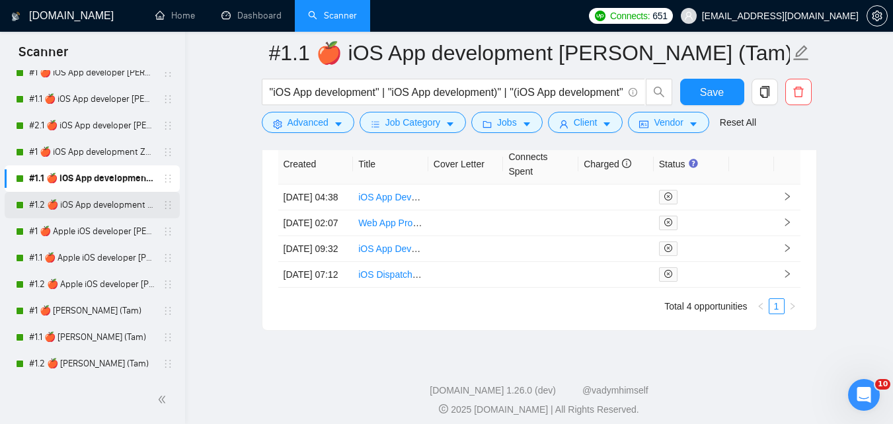
click at [112, 216] on link "#1.2 🍎 iOS App development Zadorozhnyi (Tam) 07/03 Profile Changed" at bounding box center [92, 205] width 126 height 26
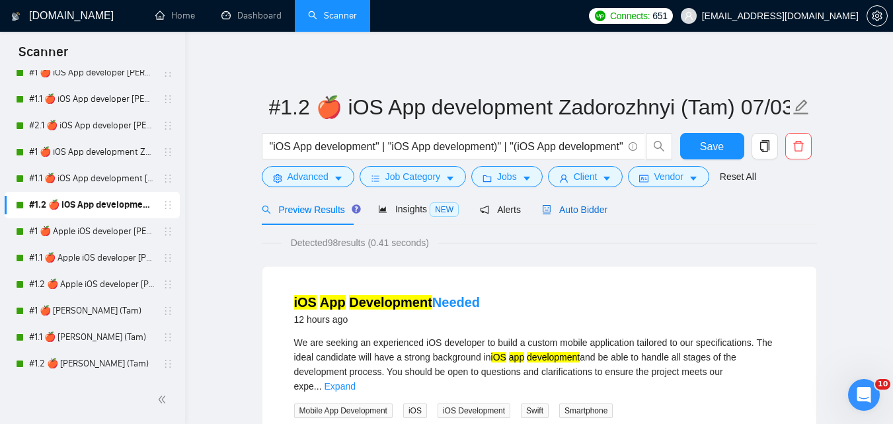
click at [572, 214] on span "Auto Bidder" at bounding box center [574, 209] width 65 height 11
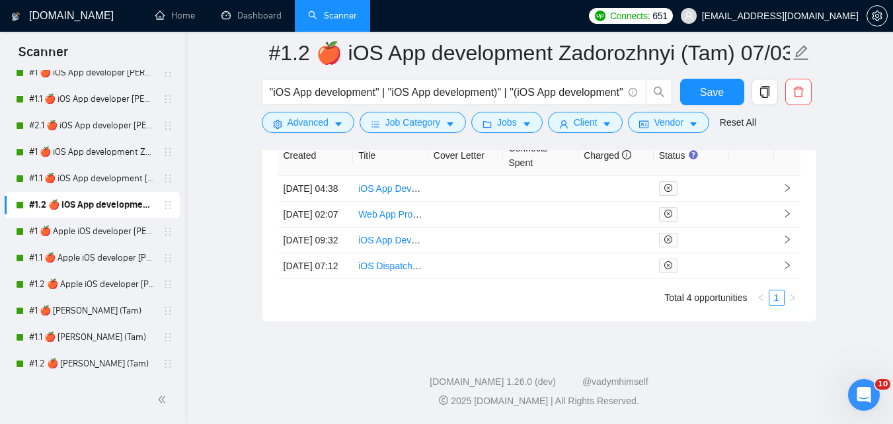
scroll to position [3348, 0]
click at [94, 227] on link "#1 🍎 Apple iOS developer [PERSON_NAME] (Tam) 07/03 Profile Changed" at bounding box center [92, 231] width 126 height 26
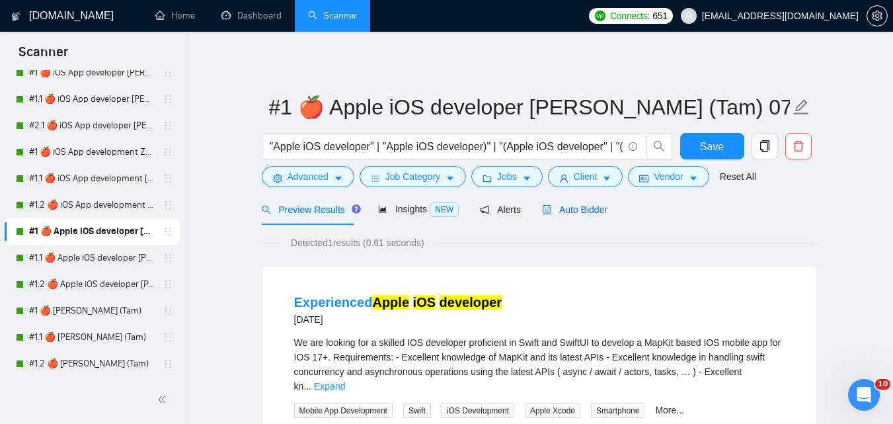
click at [577, 212] on span "Auto Bidder" at bounding box center [574, 209] width 65 height 11
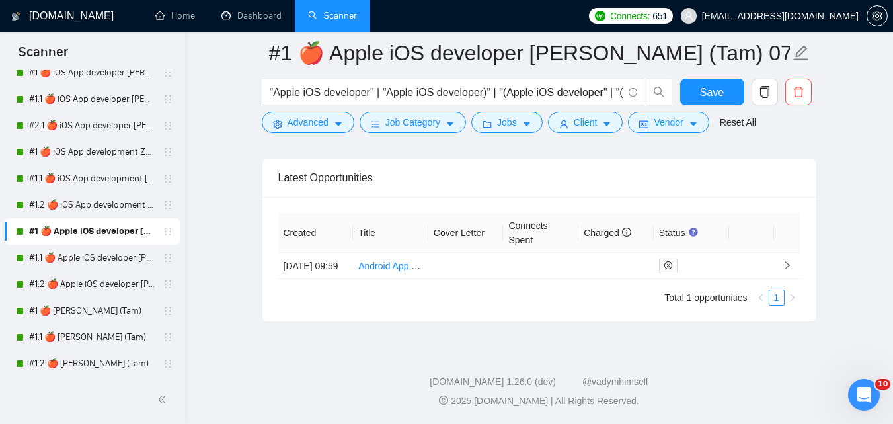
scroll to position [3248, 0]
click at [108, 274] on link "#1.2 🍎 Apple iOS developer [PERSON_NAME] (Tam) 07/03 Profile Changed" at bounding box center [92, 284] width 126 height 26
click at [95, 260] on link "#1.1 🍎 Apple iOS developer [PERSON_NAME] (Tam) 07/03 Profile Changed" at bounding box center [92, 258] width 126 height 26
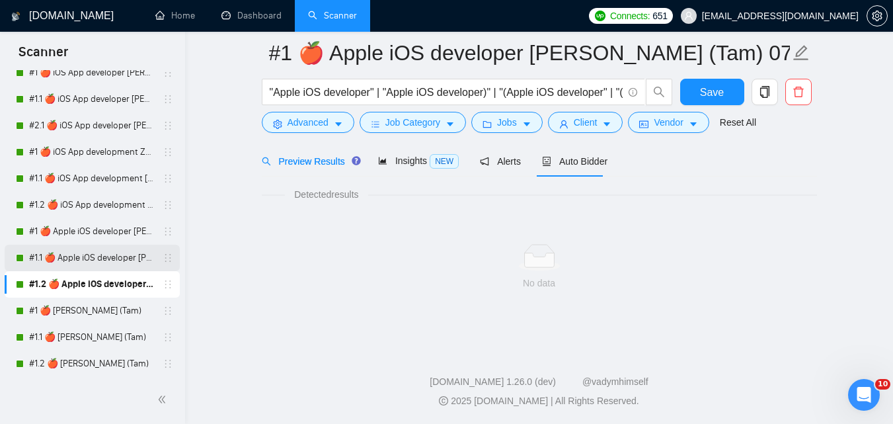
scroll to position [58, 0]
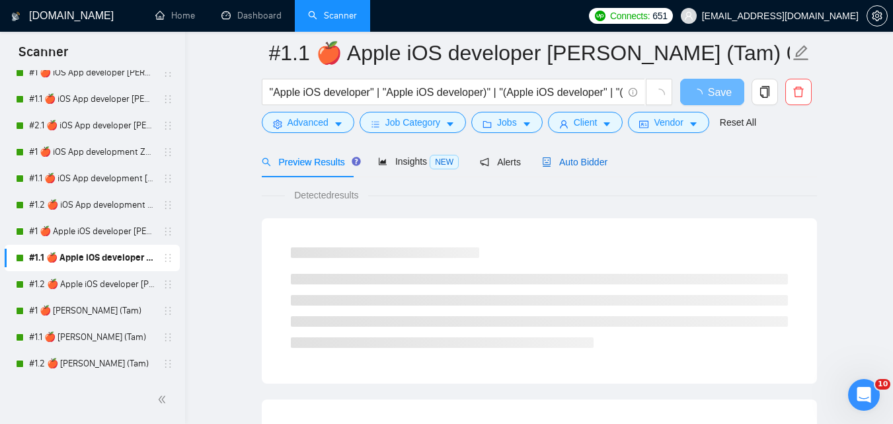
click at [581, 166] on span "Auto Bidder" at bounding box center [574, 162] width 65 height 11
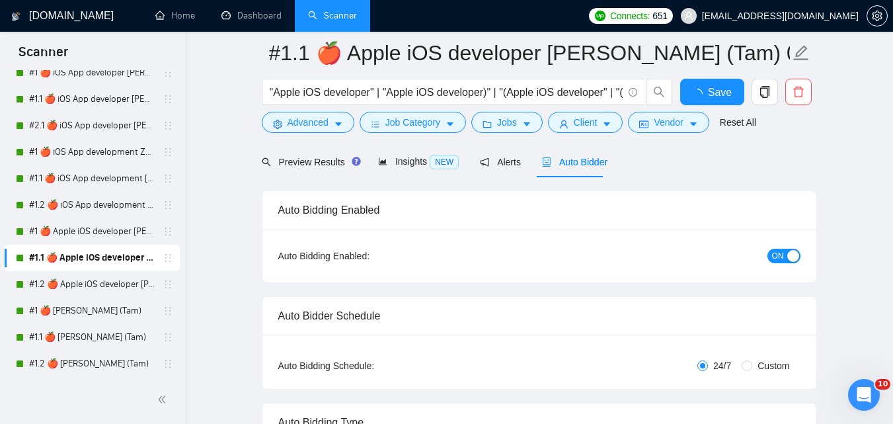
click at [592, 162] on span "Auto Bidder" at bounding box center [574, 162] width 65 height 11
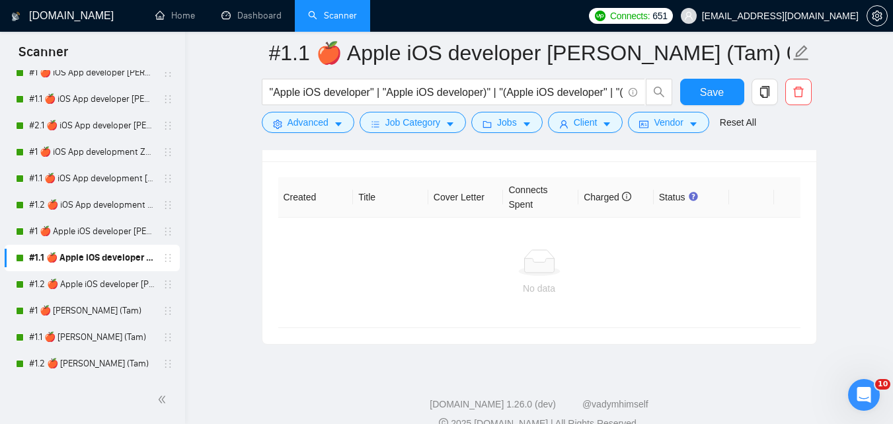
scroll to position [3292, 0]
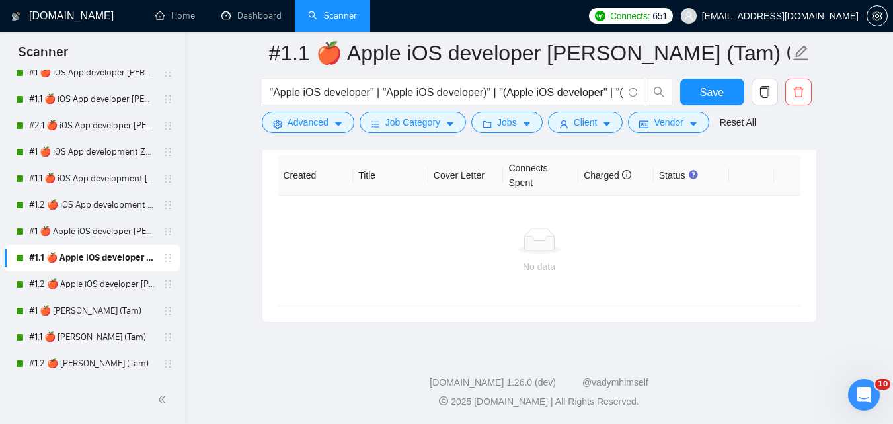
drag, startPoint x: 108, startPoint y: 289, endPoint x: 455, endPoint y: 291, distance: 347.6
click at [108, 289] on link "#1.2 🍎 Apple iOS developer [PERSON_NAME] (Tam) 07/03 Profile Changed" at bounding box center [92, 284] width 126 height 26
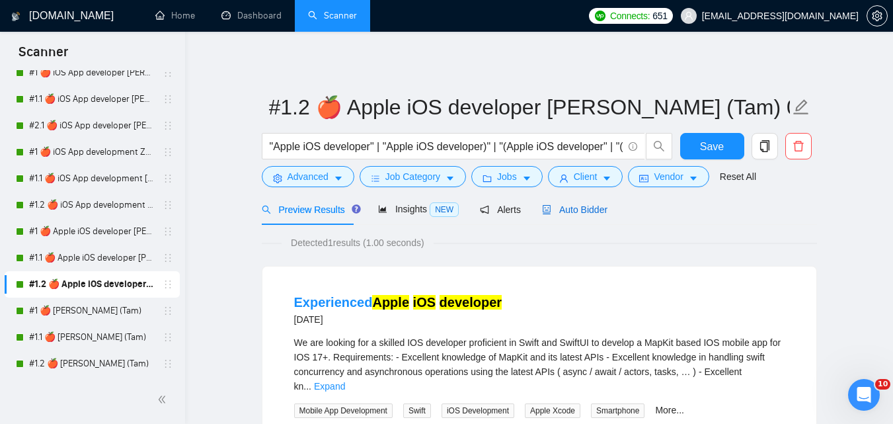
click at [572, 214] on span "Auto Bidder" at bounding box center [574, 209] width 65 height 11
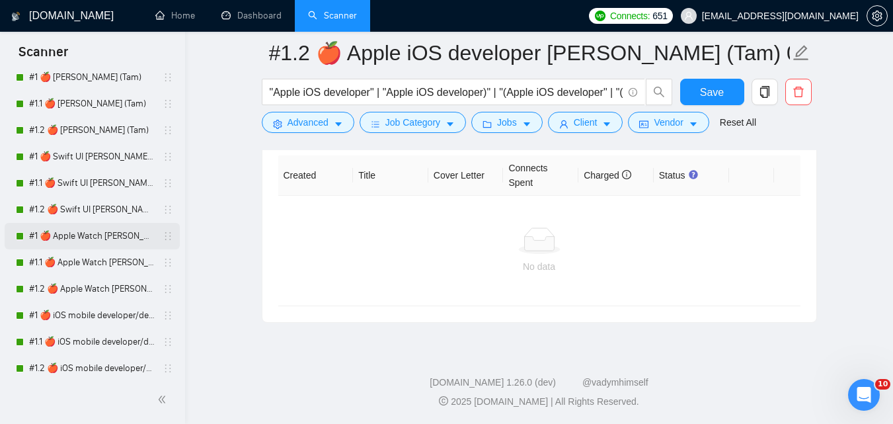
scroll to position [2667, 0]
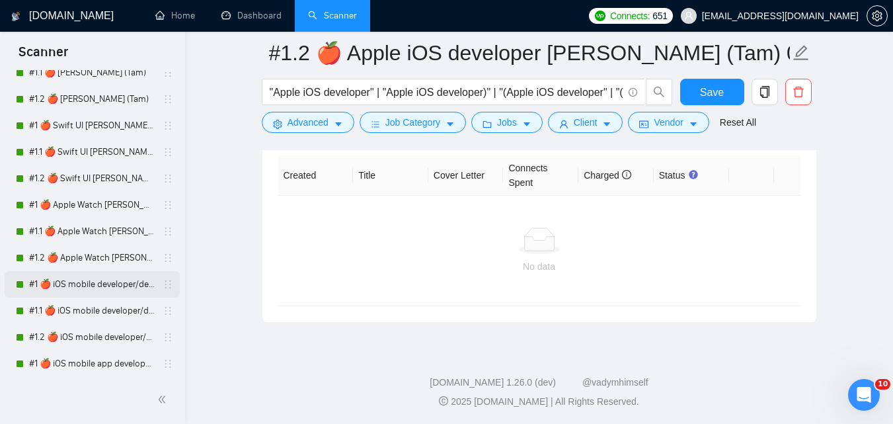
click at [99, 283] on link "#1 🍎 iOS mobile developer/development [PERSON_NAME] (Tam) 07/03 Profile Changed" at bounding box center [92, 284] width 126 height 26
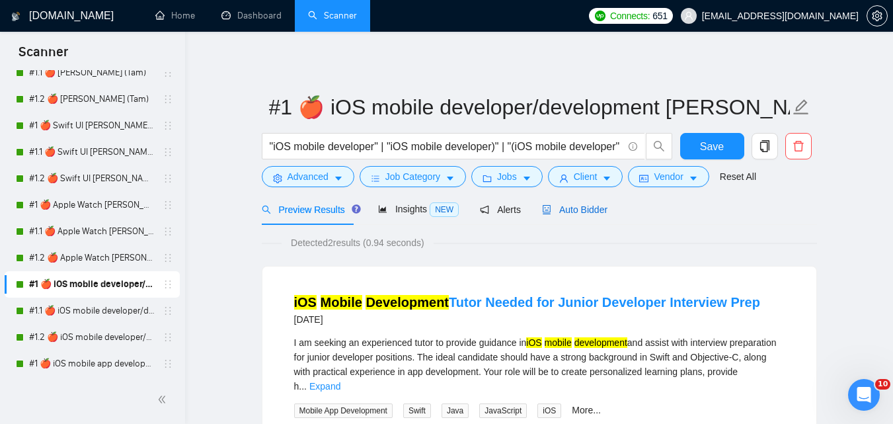
click at [568, 206] on span "Auto Bidder" at bounding box center [574, 209] width 65 height 11
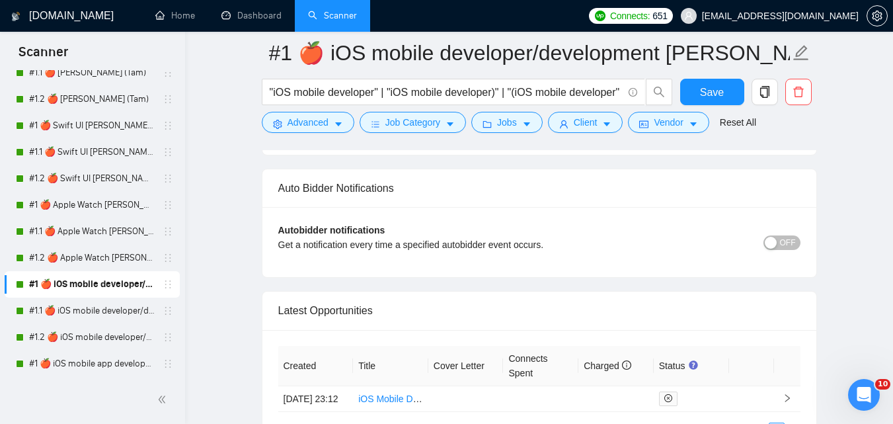
scroll to position [3248, 0]
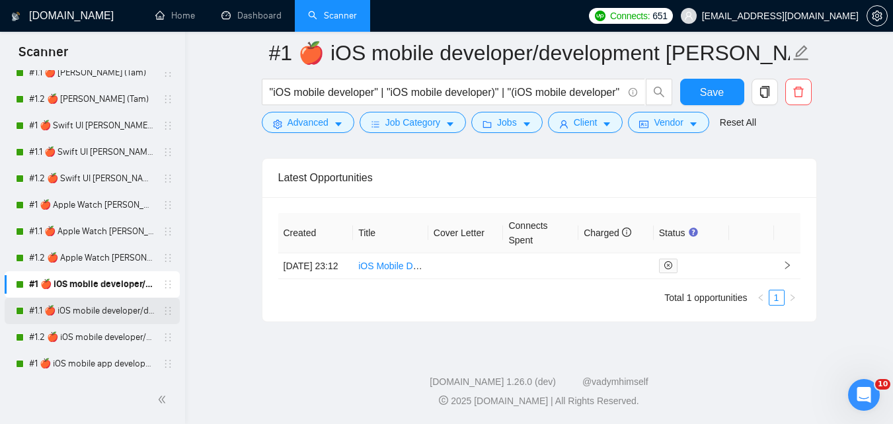
click at [114, 307] on link "#1.1 🍎 iOS mobile developer/development Zadorozhnyi (Tam) 07/03 Profile Changed" at bounding box center [92, 310] width 126 height 26
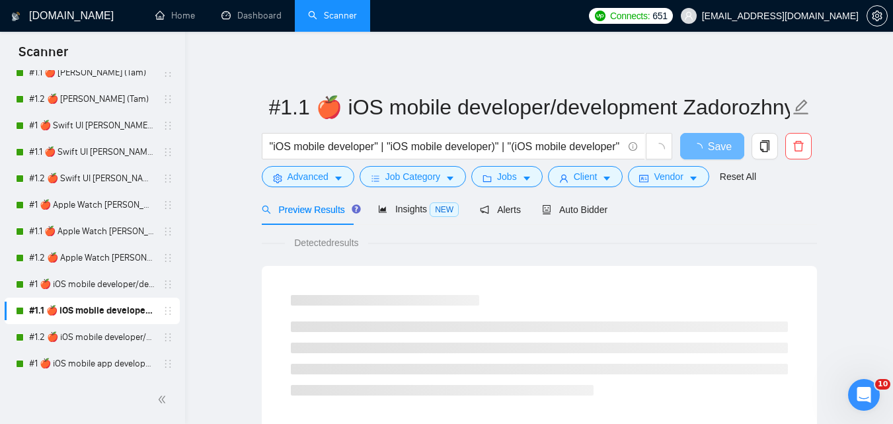
click at [576, 217] on div "Auto Bidder" at bounding box center [574, 209] width 65 height 31
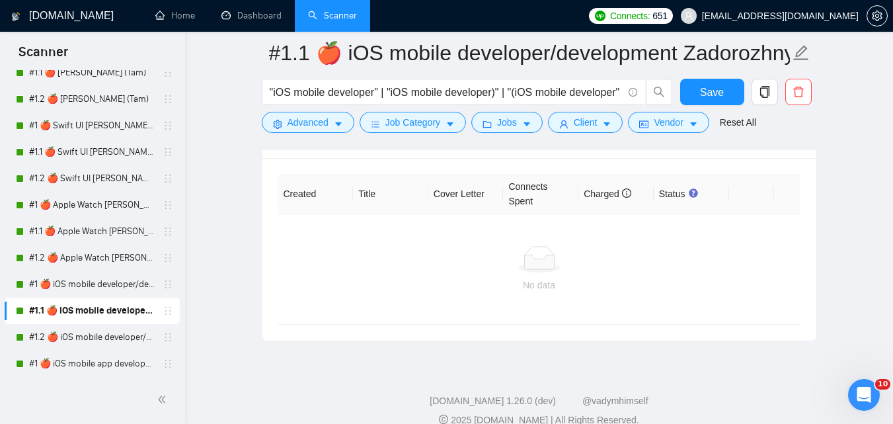
scroll to position [3292, 0]
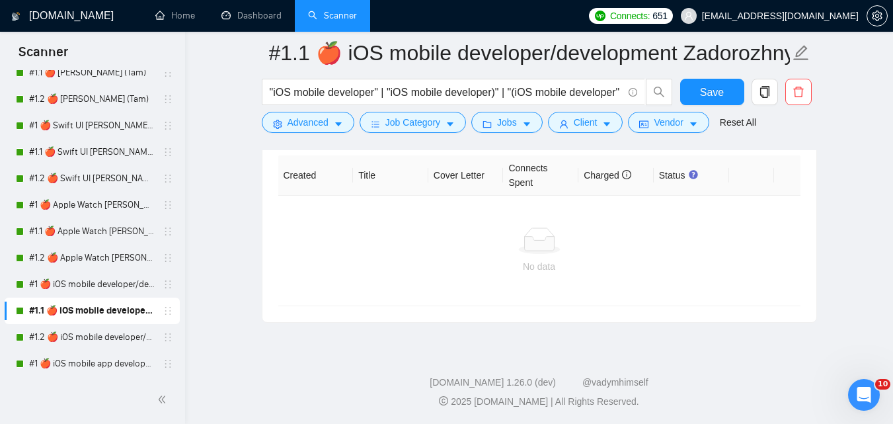
drag, startPoint x: 104, startPoint y: 330, endPoint x: 588, endPoint y: 270, distance: 487.5
click at [104, 331] on link "#1.2 🍎 iOS mobile developer/development Zadorozhnyi (Tam) 07/03 Profile Changed" at bounding box center [92, 337] width 126 height 26
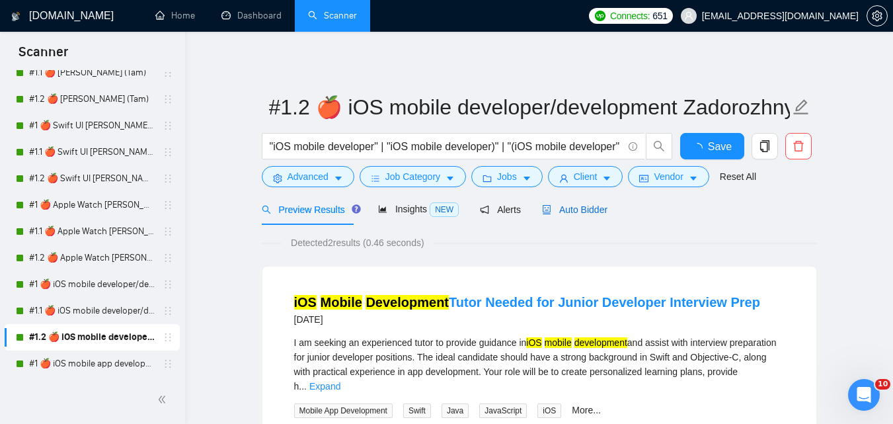
click at [578, 213] on span "Auto Bidder" at bounding box center [574, 209] width 65 height 11
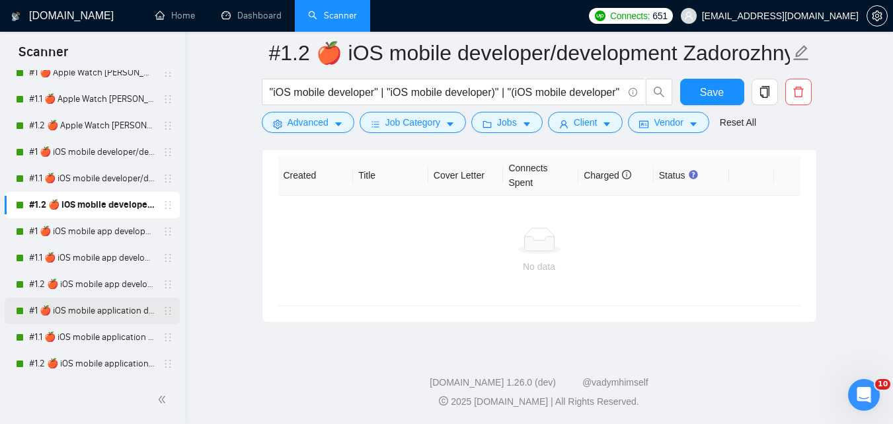
scroll to position [2865, 0]
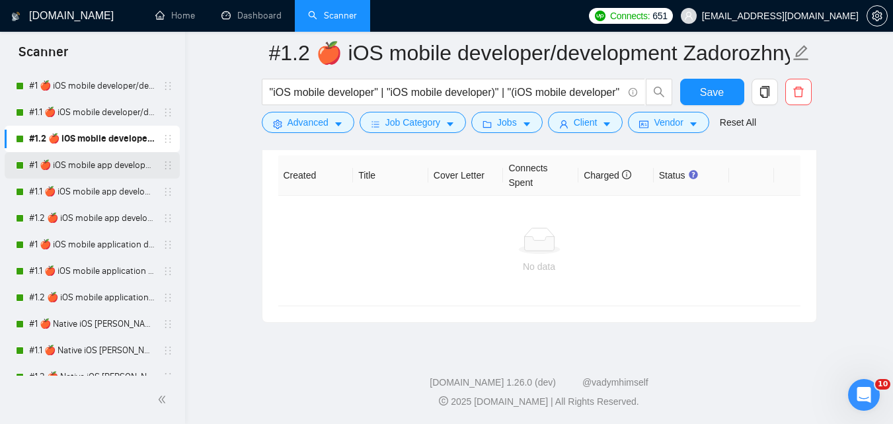
click at [85, 169] on link "#1 🍎 iOS mobile app developer/development [PERSON_NAME] (Tam) 07/03 Profile Cha…" at bounding box center [92, 165] width 126 height 26
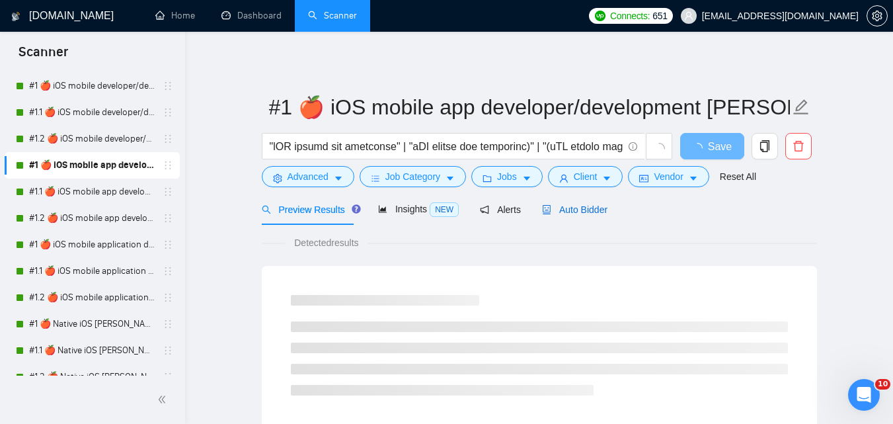
click at [578, 215] on div "Auto Bidder" at bounding box center [574, 209] width 65 height 15
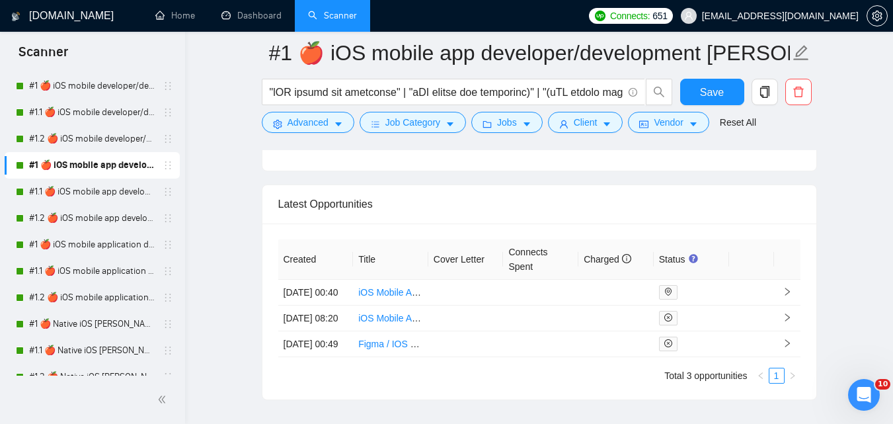
scroll to position [3238, 0]
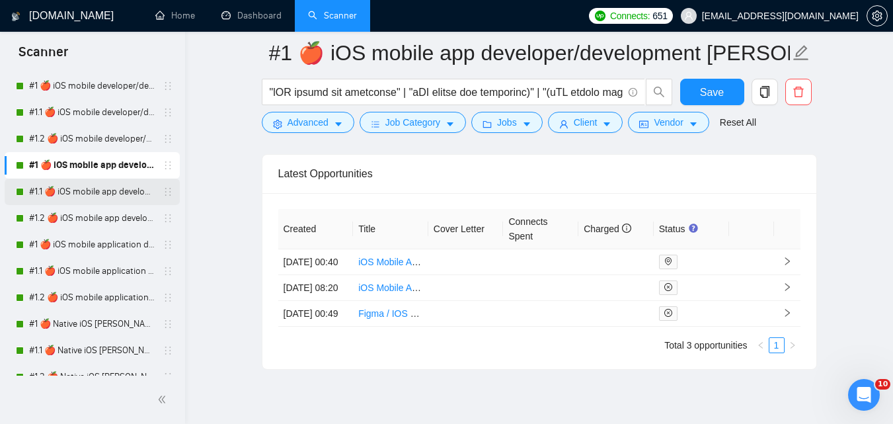
click at [122, 192] on link "#1.1 🍎 iOS mobile app developer/development [PERSON_NAME] (Tam) 07/03 Profile C…" at bounding box center [92, 191] width 126 height 26
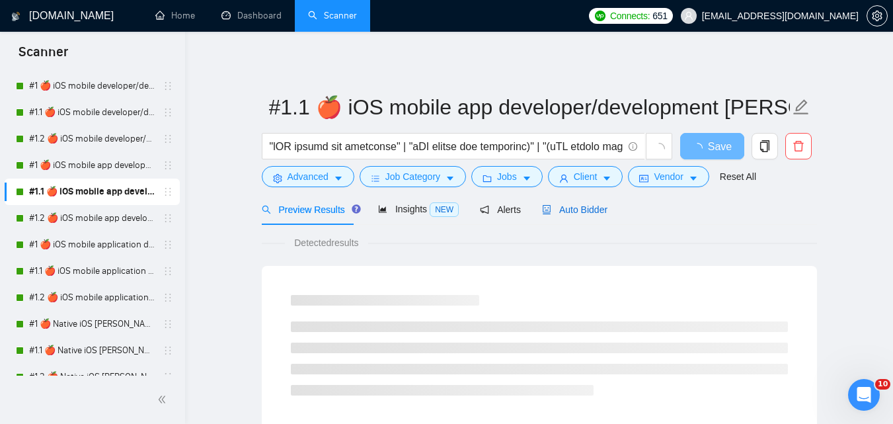
click at [576, 206] on span "Auto Bidder" at bounding box center [574, 209] width 65 height 11
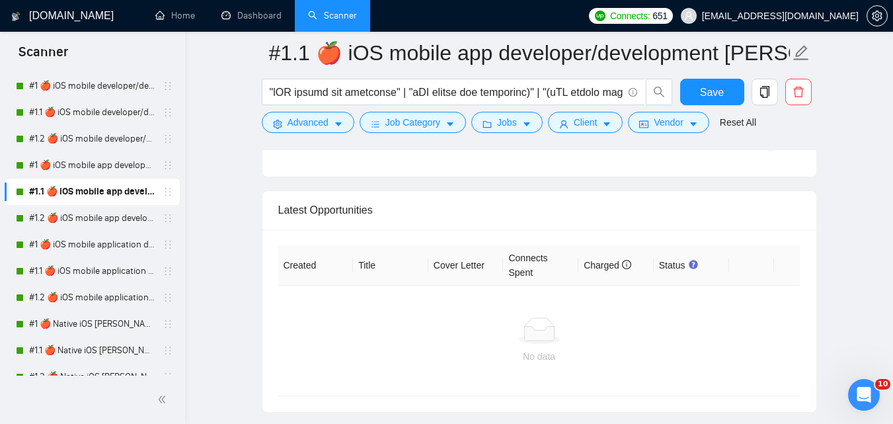
scroll to position [3292, 0]
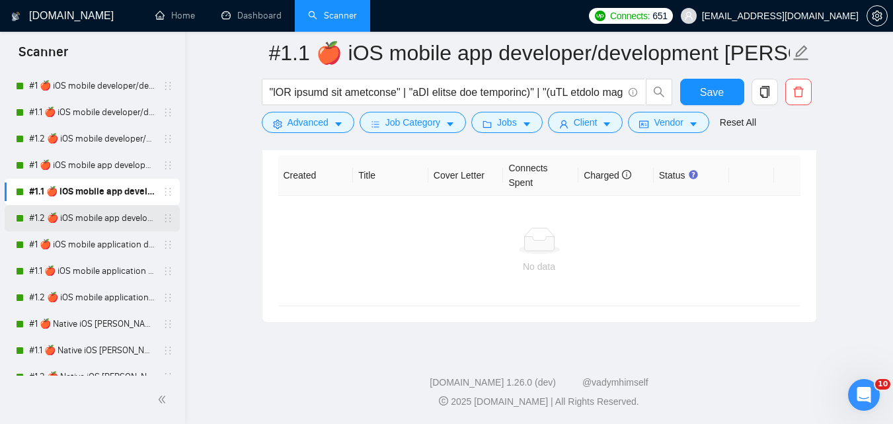
click at [98, 228] on link "#1.2 🍎 iOS mobile app developer/development [PERSON_NAME] (Tam) 07/03 Profile C…" at bounding box center [92, 218] width 126 height 26
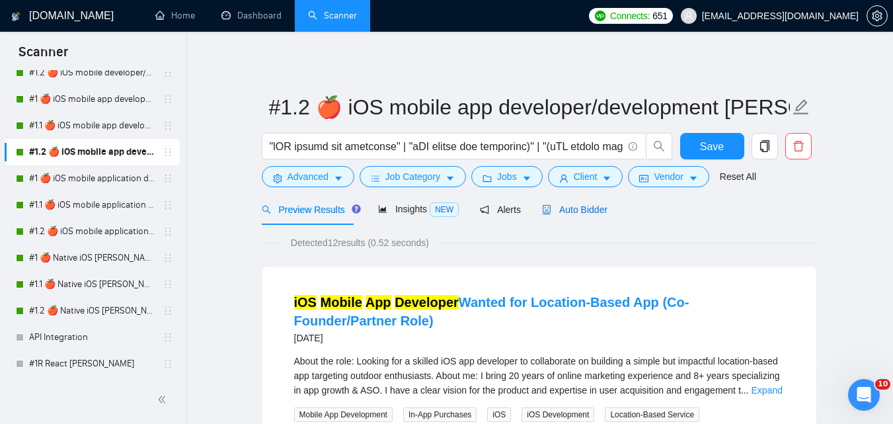
click at [577, 204] on span "Auto Bidder" at bounding box center [574, 209] width 65 height 11
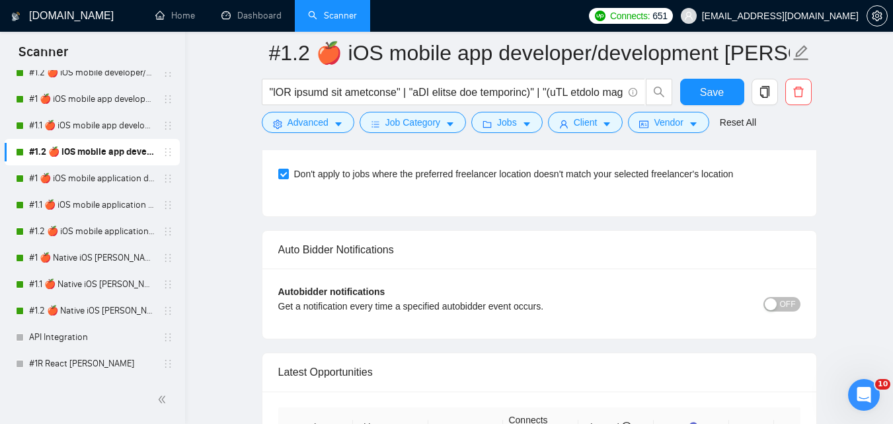
scroll to position [3292, 0]
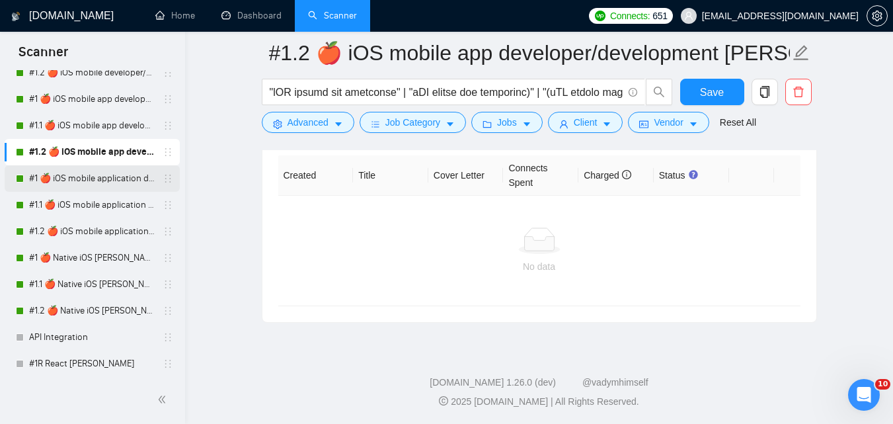
click at [98, 177] on link "#1 🍎 iOS mobile application developer/development [PERSON_NAME] (Tam) 07/03 Pro…" at bounding box center [92, 178] width 126 height 26
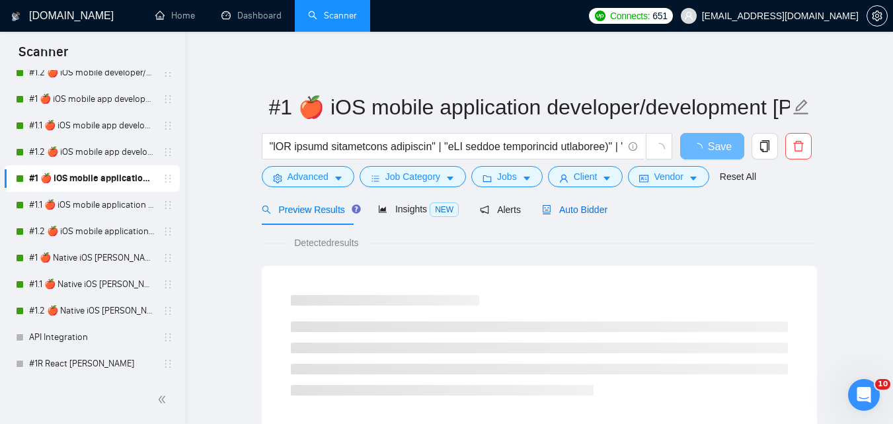
click at [588, 209] on span "Auto Bidder" at bounding box center [574, 209] width 65 height 11
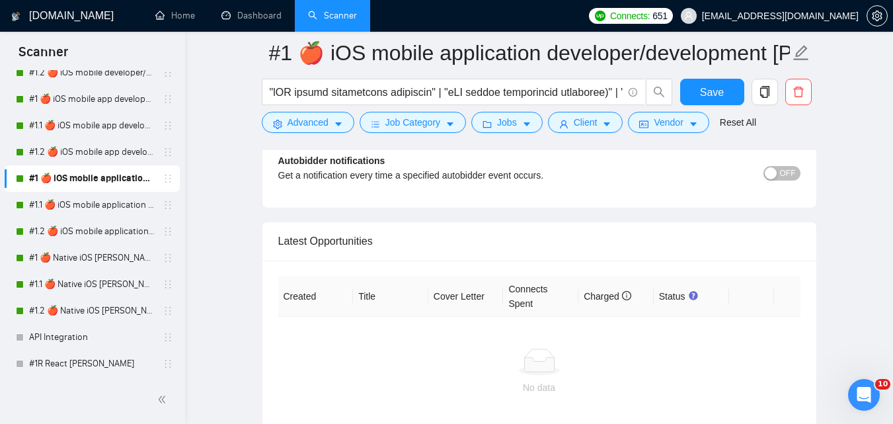
scroll to position [3292, 0]
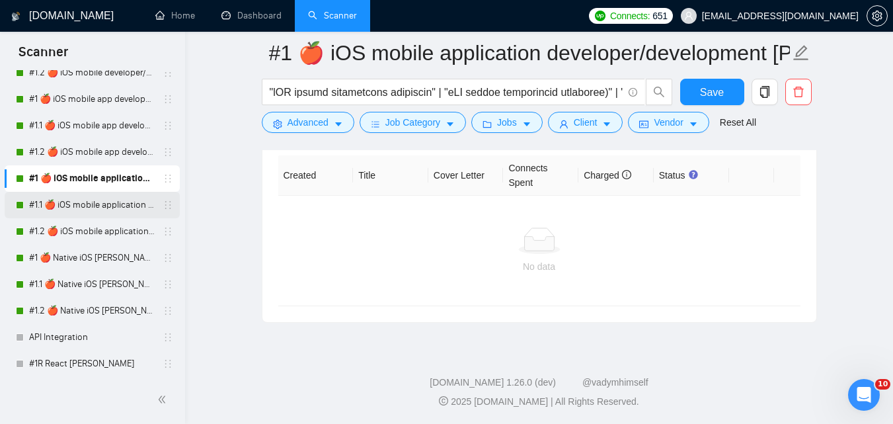
click at [94, 208] on link "#1.1 🍎 iOS mobile application developer/development Zadorozhnyi (Tam) 07/03 Pro…" at bounding box center [92, 205] width 126 height 26
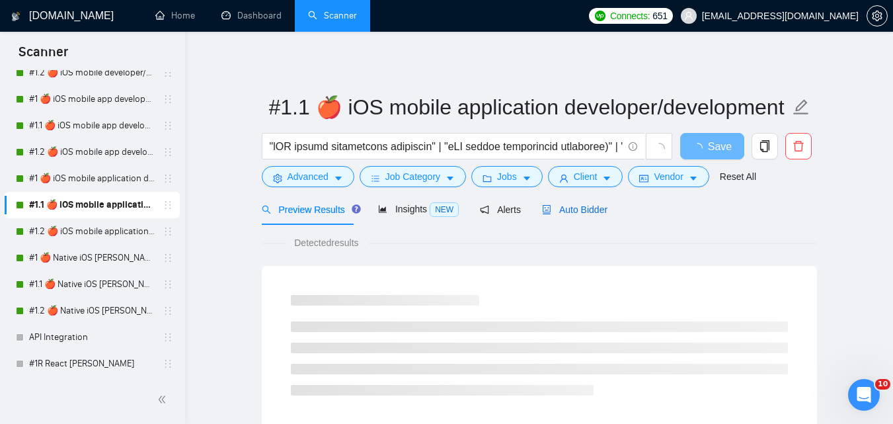
click at [580, 212] on span "Auto Bidder" at bounding box center [574, 209] width 65 height 11
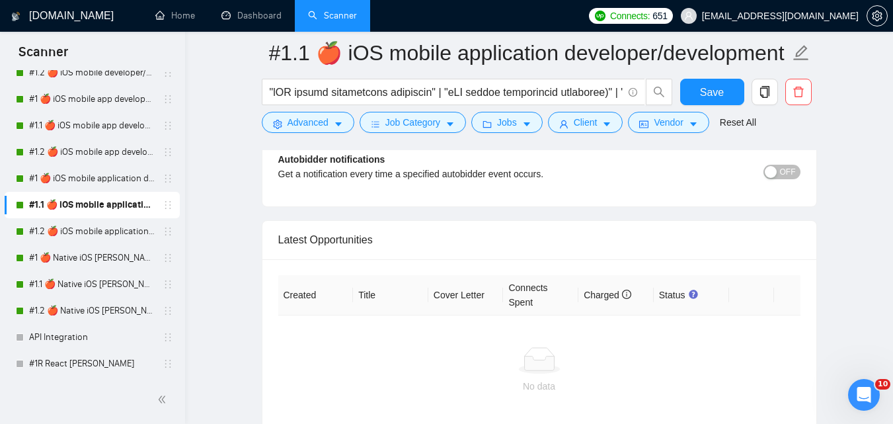
scroll to position [3292, 0]
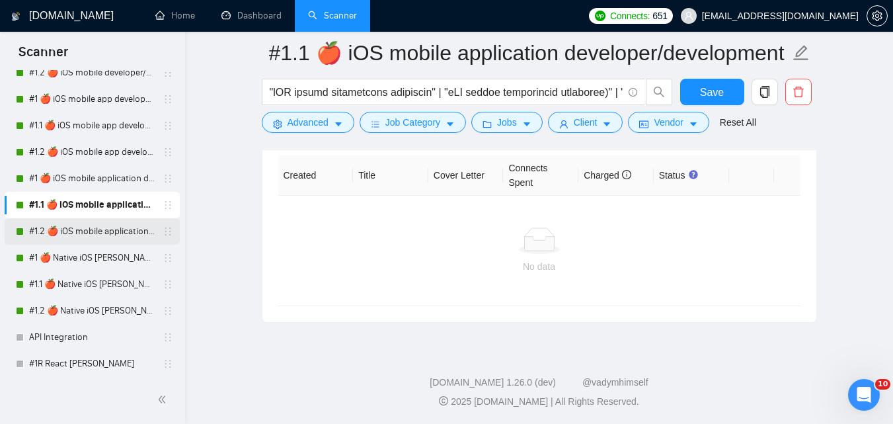
click at [111, 235] on link "#1.2 🍎 iOS mobile application developer/development Zadorozhnyi (Tam) 07/03 Pro…" at bounding box center [92, 231] width 126 height 26
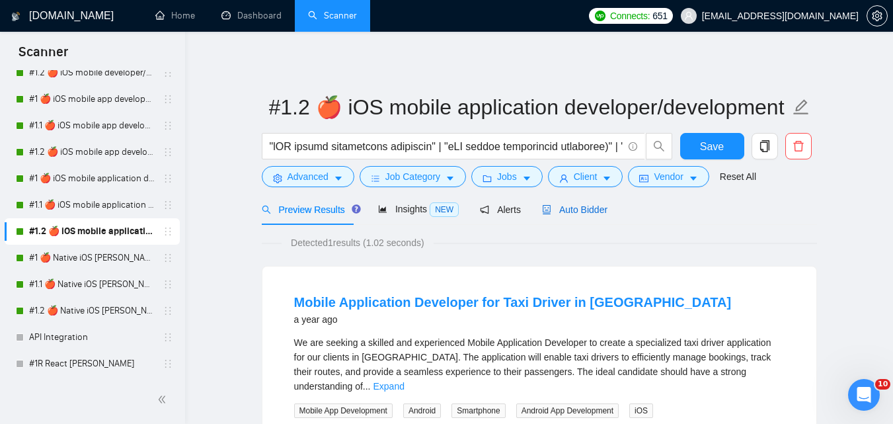
click at [568, 211] on span "Auto Bidder" at bounding box center [574, 209] width 65 height 11
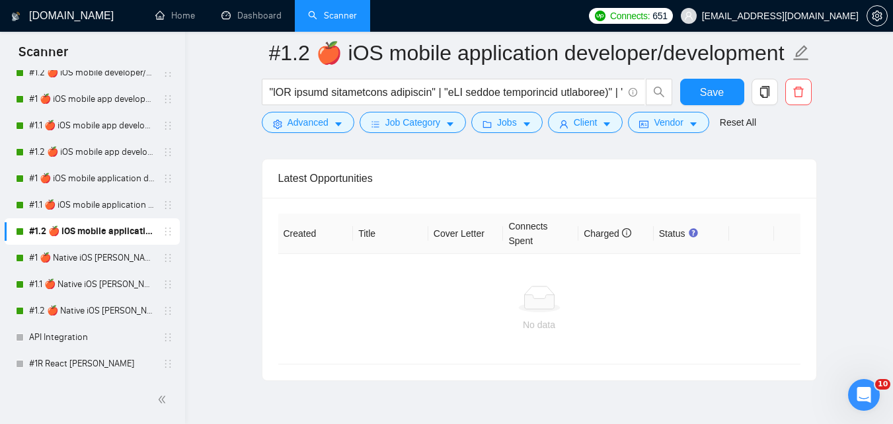
scroll to position [3292, 0]
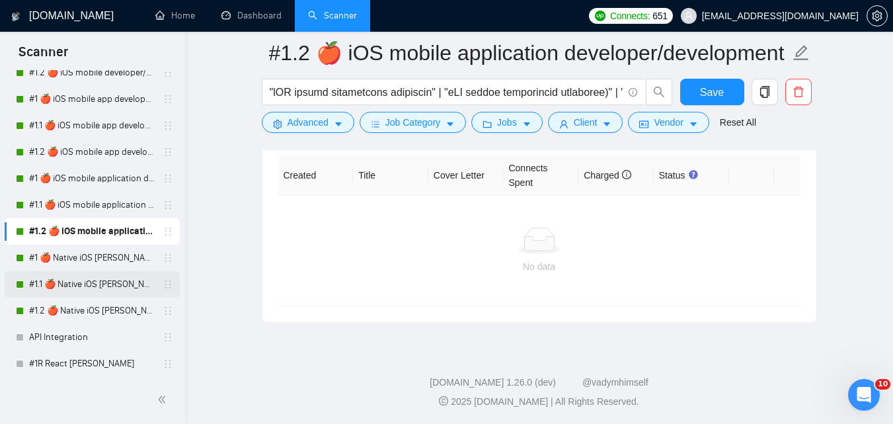
click at [77, 273] on link "#1.1 🍎 Native iOS [PERSON_NAME] (Tam) 07/03 Profile Changed" at bounding box center [92, 284] width 126 height 26
click at [89, 255] on link "#1 🍎 Native iOS [PERSON_NAME] (Tam) 07/03 Profile Changed" at bounding box center [92, 258] width 126 height 26
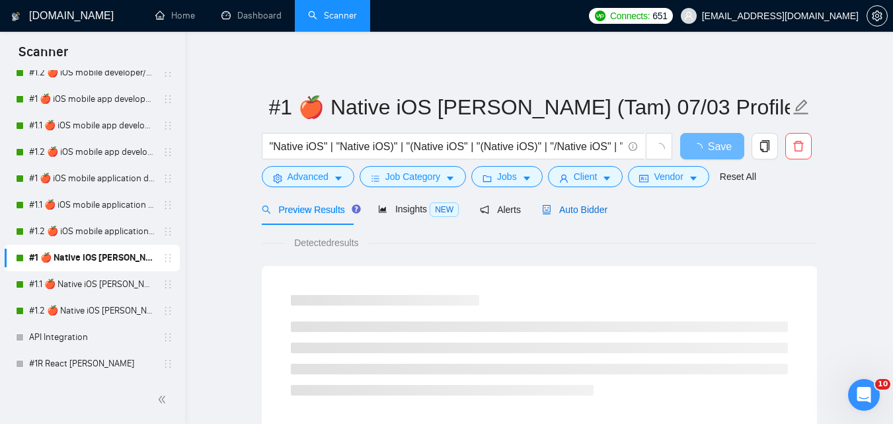
click at [580, 213] on span "Auto Bidder" at bounding box center [574, 209] width 65 height 11
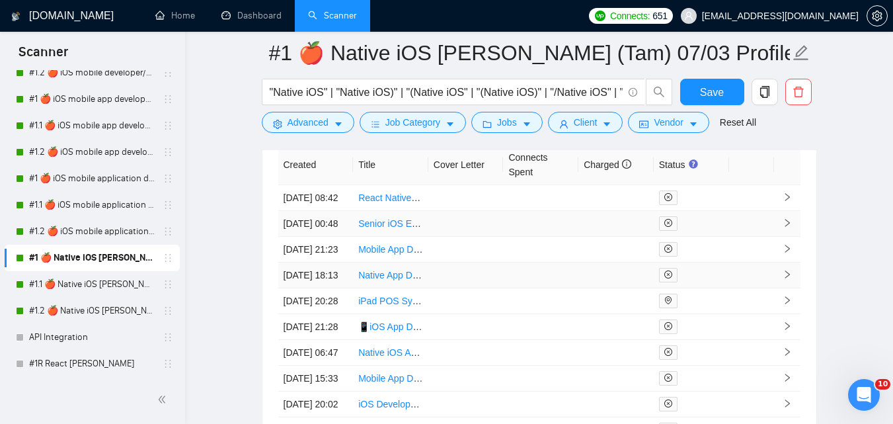
scroll to position [3344, 0]
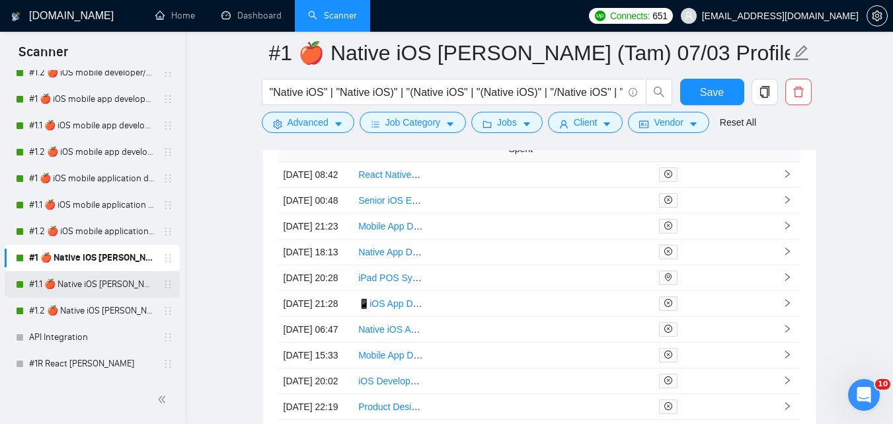
click at [112, 281] on link "#1.1 🍎 Native iOS [PERSON_NAME] (Tam) 07/03 Profile Changed" at bounding box center [92, 284] width 126 height 26
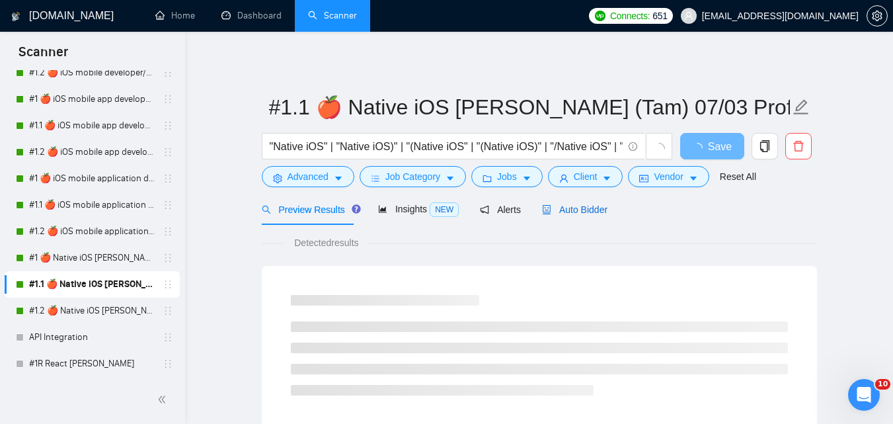
click at [577, 215] on span "Auto Bidder" at bounding box center [574, 209] width 65 height 11
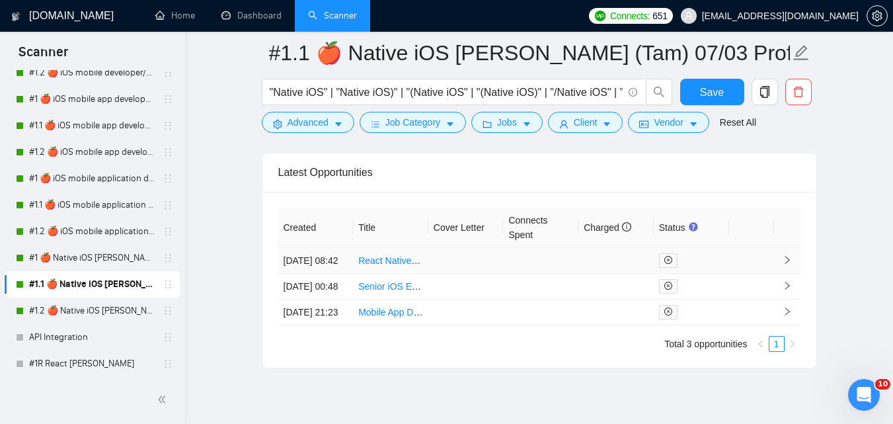
scroll to position [3281, 0]
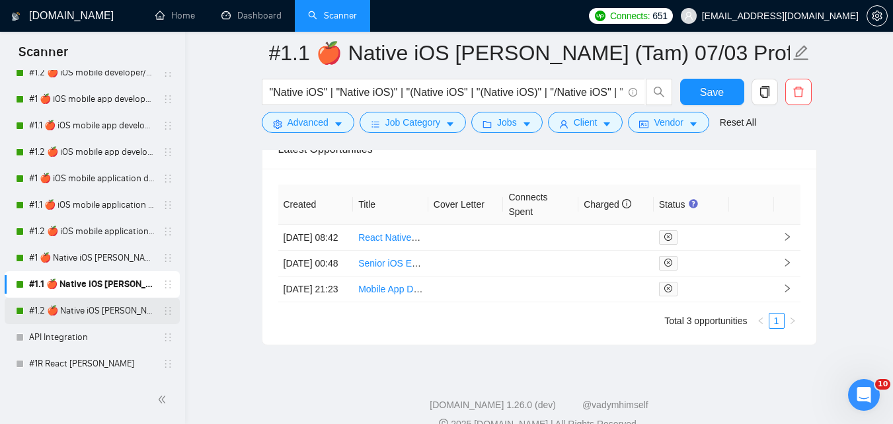
click at [79, 313] on link "#1.2 🍎 Native iOS [PERSON_NAME] (Tam) 07/03 Profile Changed" at bounding box center [92, 310] width 126 height 26
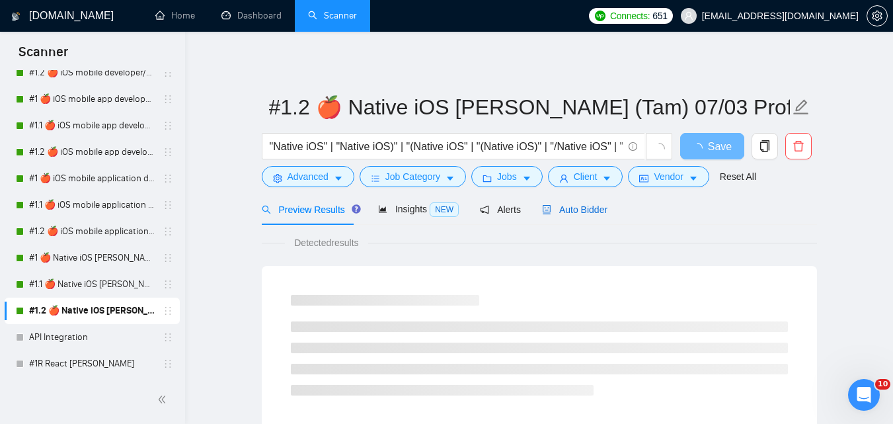
click at [584, 215] on span "Auto Bidder" at bounding box center [574, 209] width 65 height 11
